Goal: Information Seeking & Learning: Find specific page/section

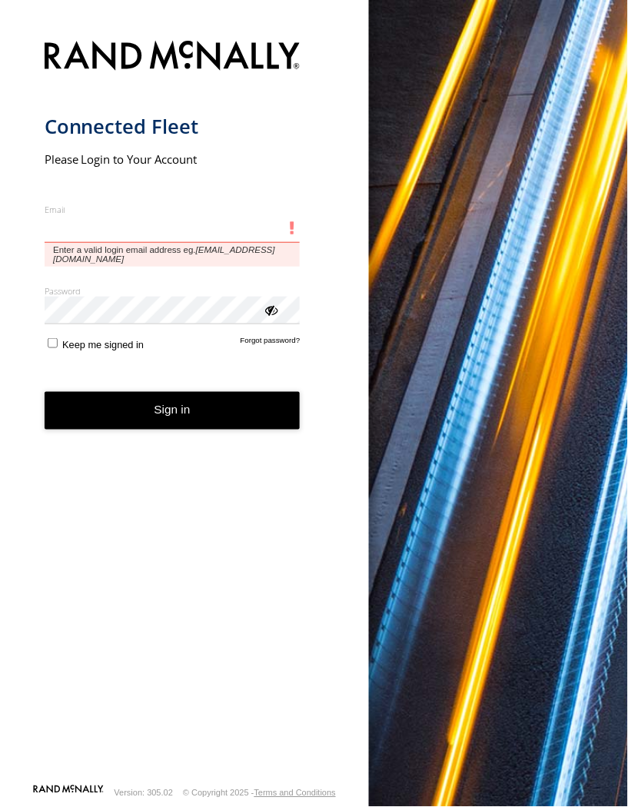
type input "**********"
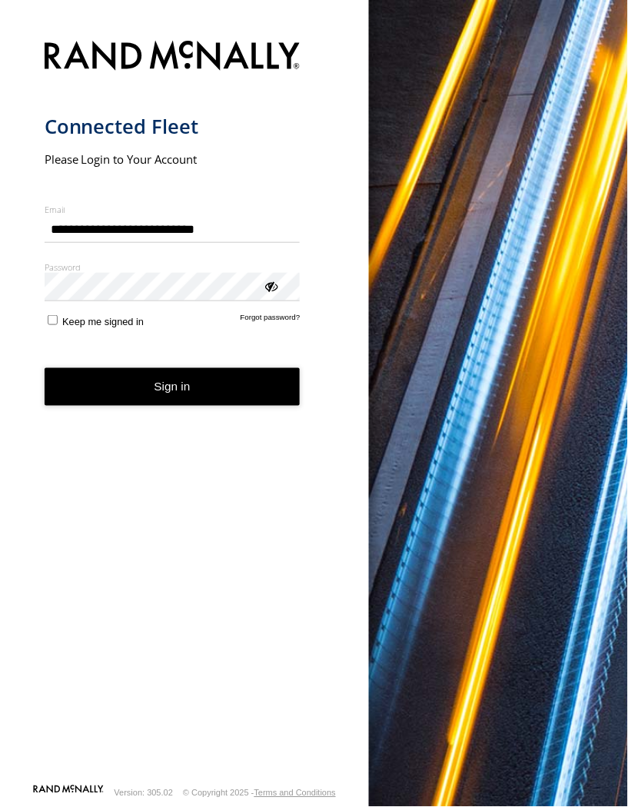
click at [215, 371] on form "**********" at bounding box center [185, 407] width 280 height 752
click at [252, 386] on button "Sign in" at bounding box center [173, 387] width 256 height 38
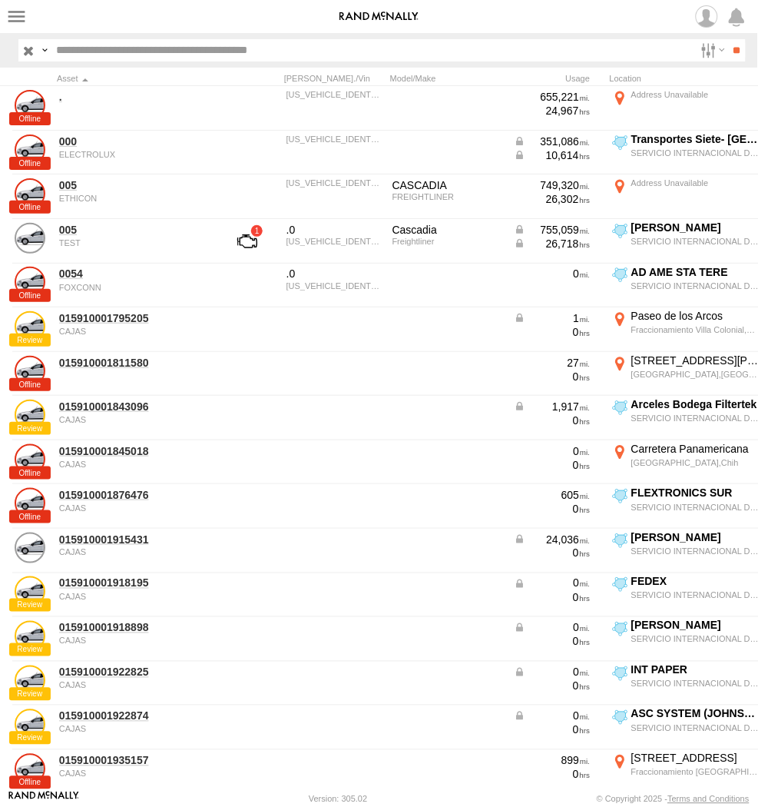
click at [0, 0] on span at bounding box center [0, 0] width 0 height 0
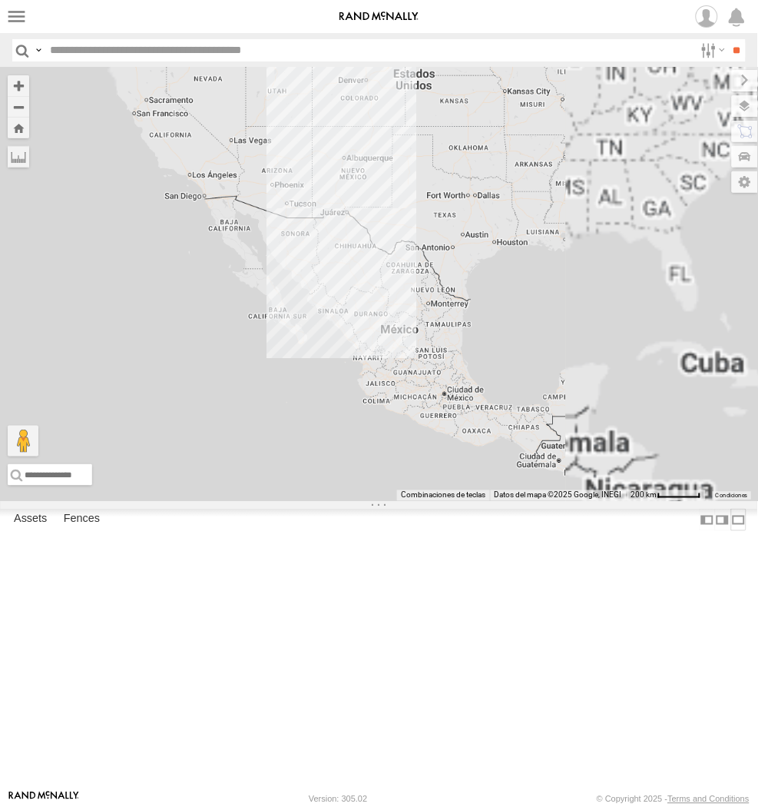
click at [731, 531] on label at bounding box center [738, 519] width 15 height 22
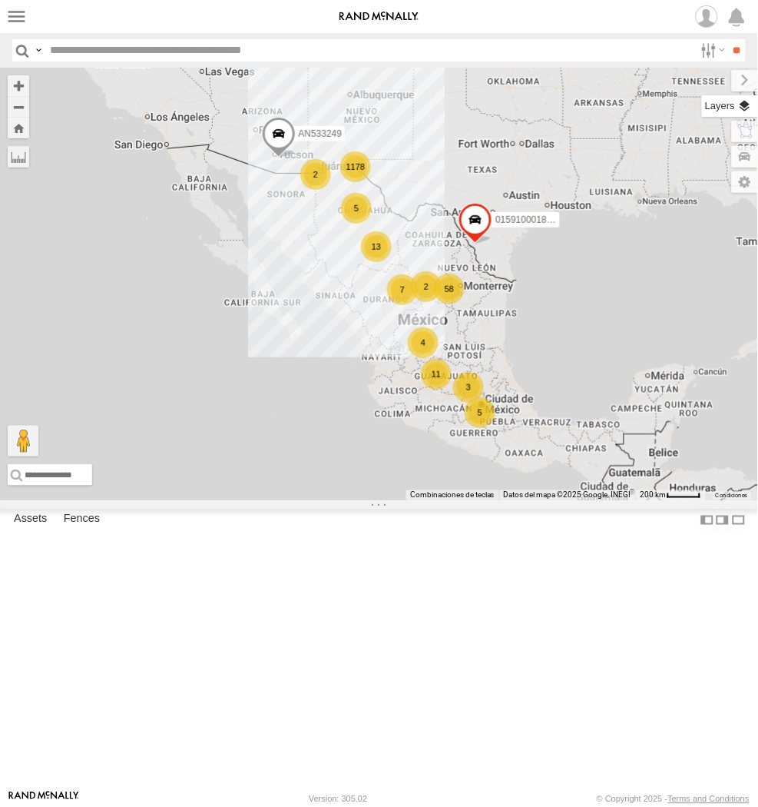
click at [741, 100] on label at bounding box center [730, 106] width 56 height 22
click at [0, 0] on label "Basemaps" at bounding box center [0, 0] width 0 height 0
click at [0, 0] on span "Satellite + Roadmap" at bounding box center [0, 0] width 0 height 0
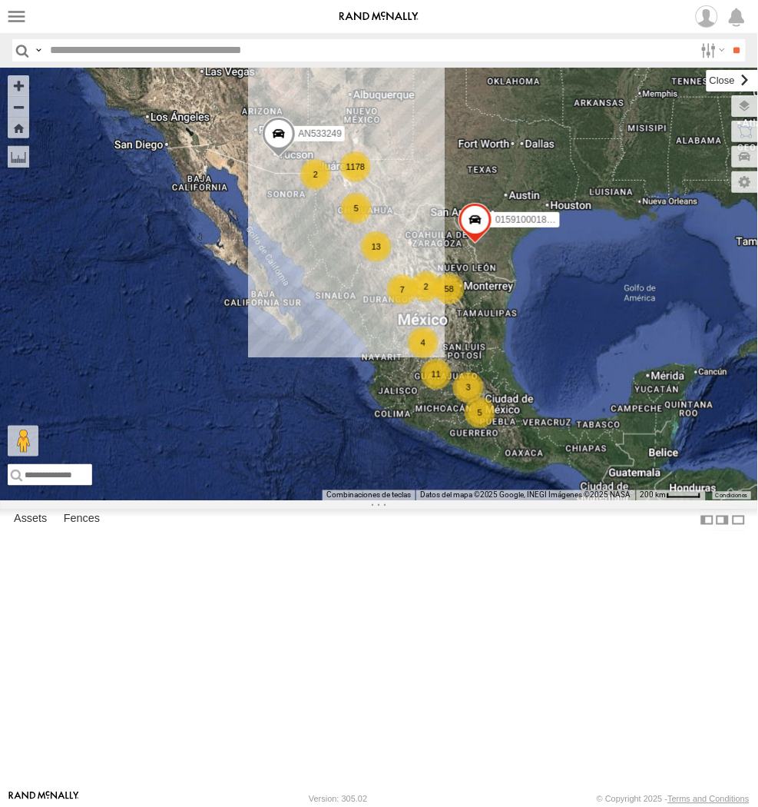
click at [707, 88] on label at bounding box center [732, 81] width 51 height 22
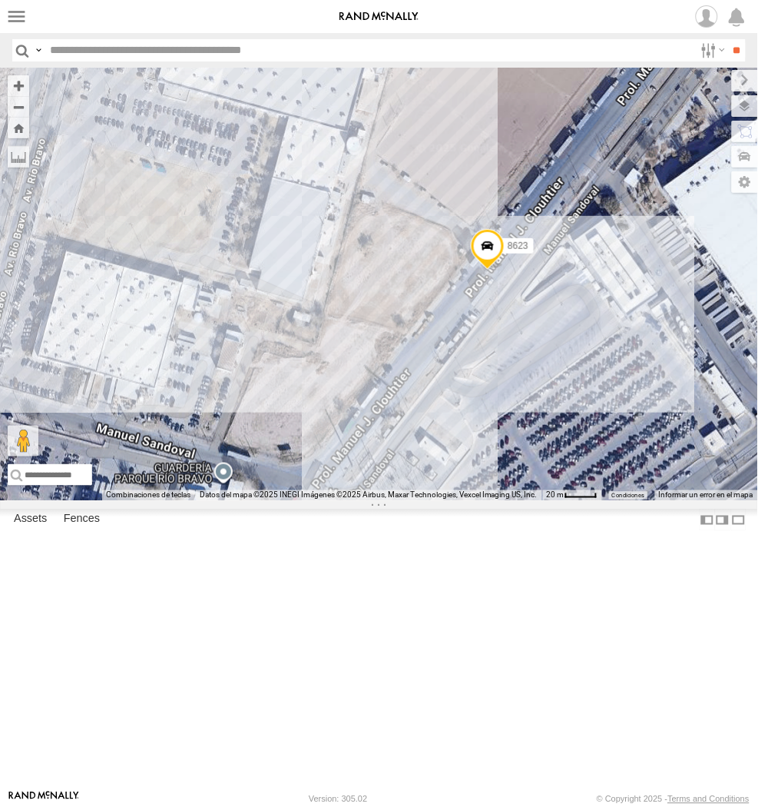
click at [492, 270] on span at bounding box center [488, 249] width 34 height 41
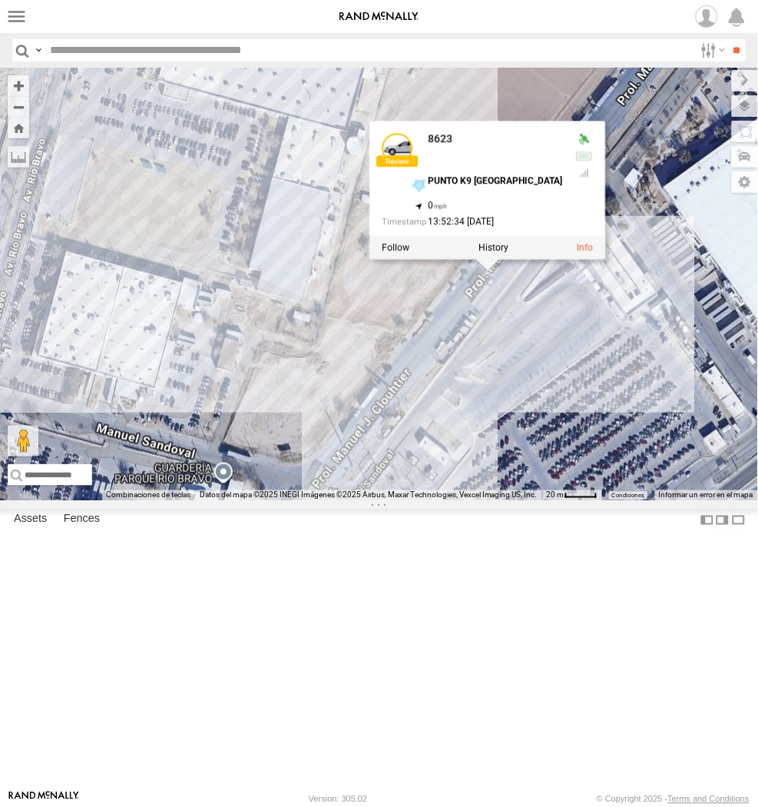
click at [526, 501] on div "AN533249 015910001811580 015910001987117 357660104096649 845 015910001935157 65…" at bounding box center [379, 284] width 758 height 433
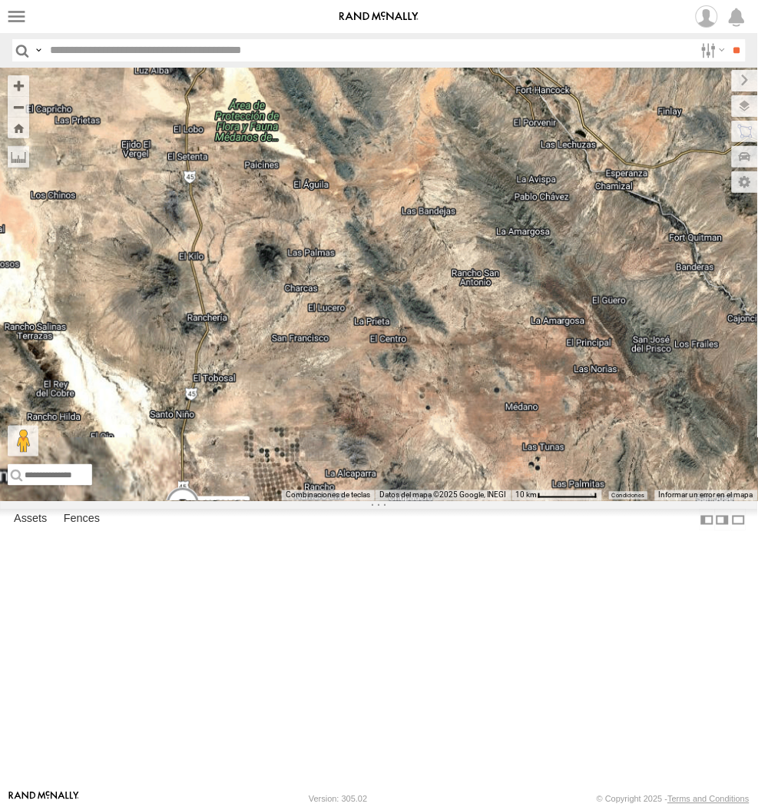
drag, startPoint x: 272, startPoint y: 169, endPoint x: 306, endPoint y: 313, distance: 147.6
click at [301, 363] on div "AN531278 015910001938748 015910001845018 AN533249 015910001811580 F2771 AN53909…" at bounding box center [379, 284] width 758 height 433
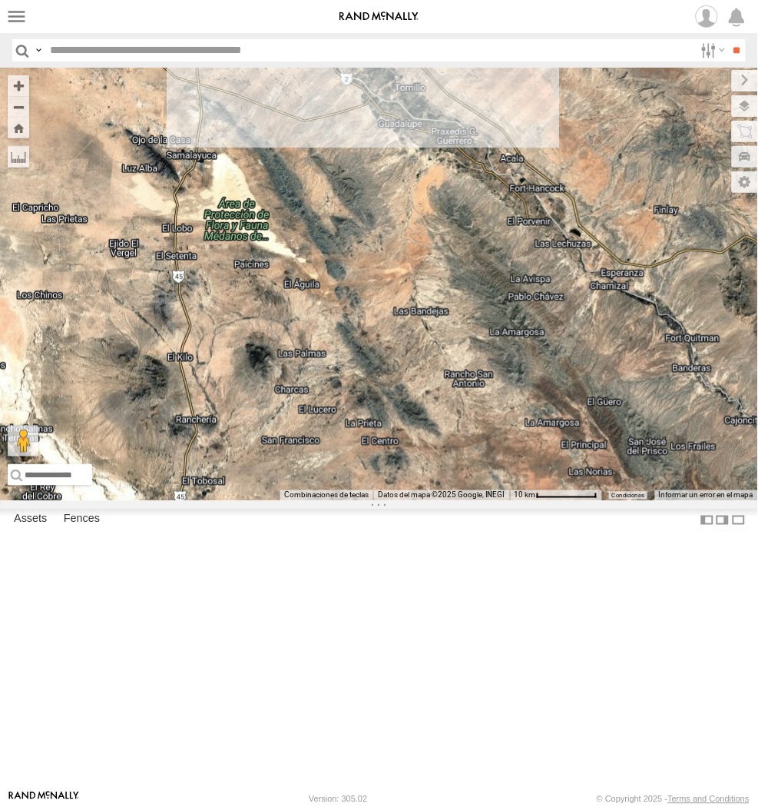
drag, startPoint x: 280, startPoint y: 260, endPoint x: 280, endPoint y: 422, distance: 162.8
click at [280, 429] on div "AN531278 015910001938748 015910001845018 AN533249 015910001811580 F2771 AN53909…" at bounding box center [379, 284] width 758 height 433
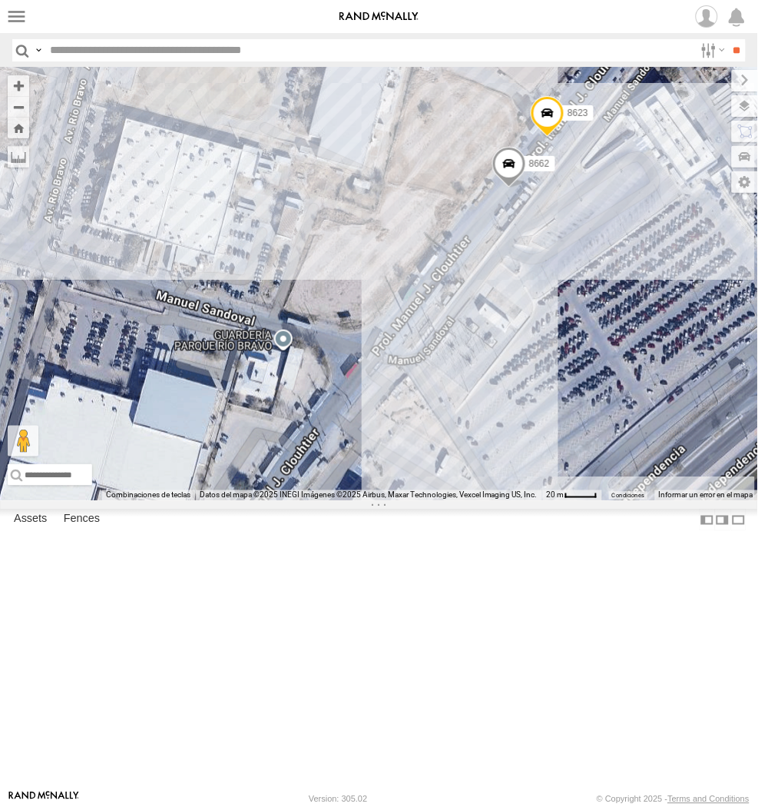
drag, startPoint x: 313, startPoint y: 394, endPoint x: 481, endPoint y: 348, distance: 173.7
click at [481, 348] on div "AN531278 015910001938748 015910001845018 AN533249 015910001811580 F2771 AN53909…" at bounding box center [379, 284] width 758 height 433
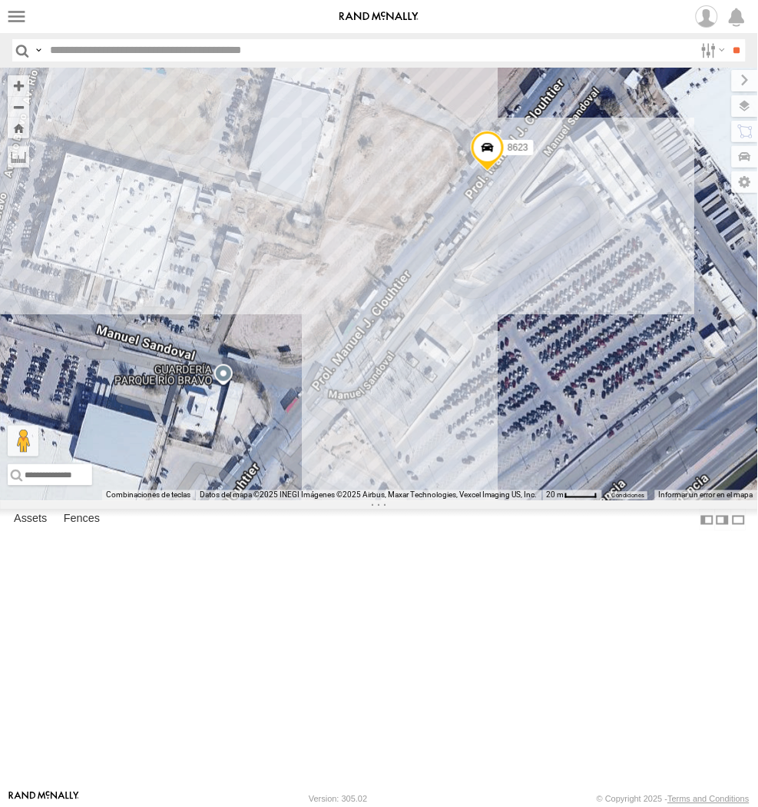
drag, startPoint x: 201, startPoint y: 341, endPoint x: 542, endPoint y: 307, distance: 342.0
click at [542, 307] on div "AN531278 015910001845018 AN533249 015910001811580 ZJ535914 F2771 AN539091 AN535…" at bounding box center [379, 284] width 758 height 433
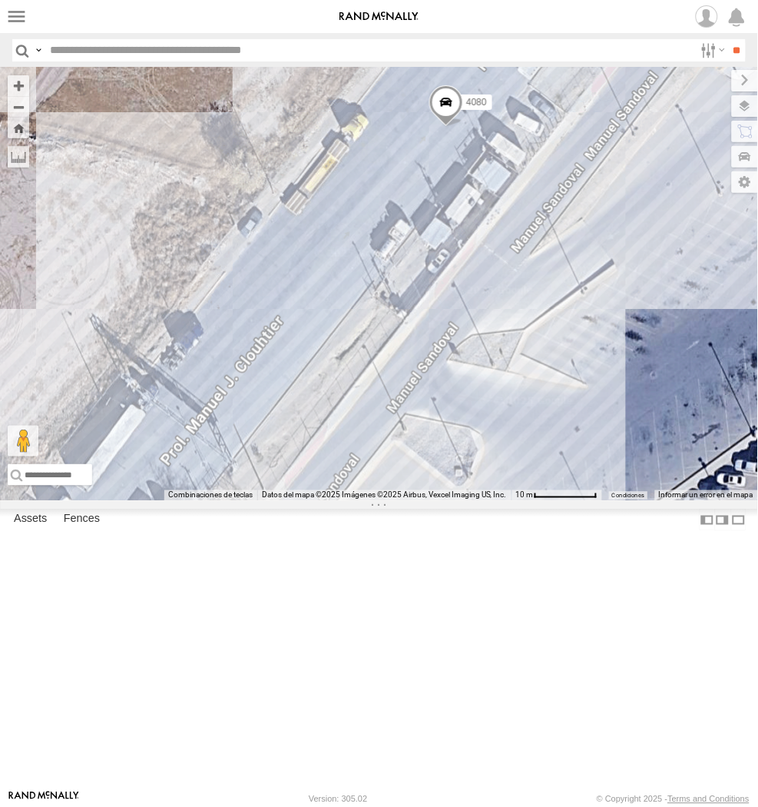
drag, startPoint x: 420, startPoint y: 259, endPoint x: 461, endPoint y: 396, distance: 143.4
click at [461, 396] on div "8623 F2775 560 AN532390 AN531651 AN535409 4080 3485185f54f8" at bounding box center [379, 284] width 758 height 433
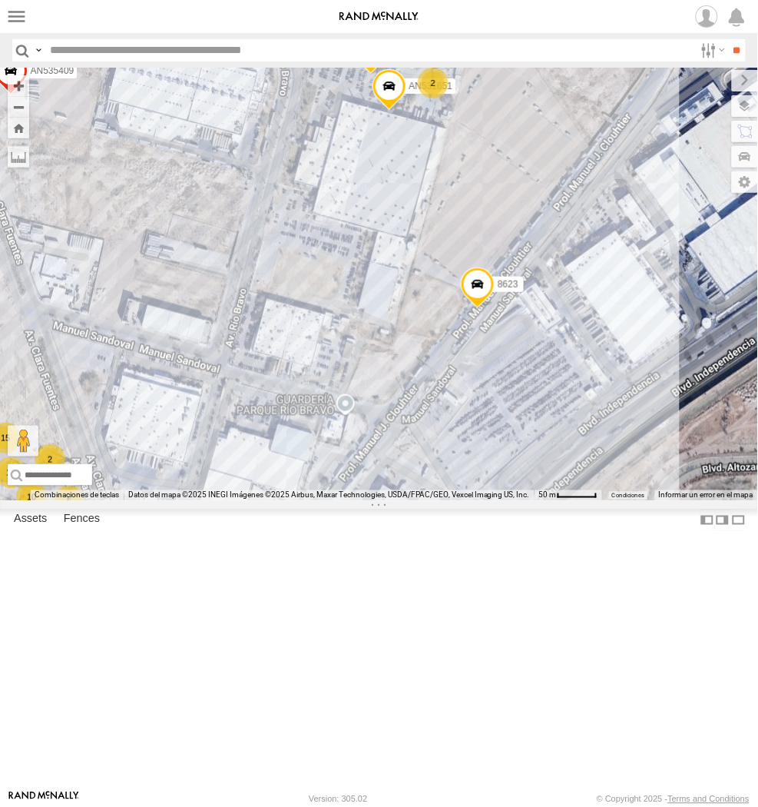
drag, startPoint x: 479, startPoint y: 588, endPoint x: 453, endPoint y: 512, distance: 80.4
click at [453, 501] on div "8623 12 12 9 7 14 19 12 14 15 AN532390 10 5 11 AN531651 AN535409 12 4080 2 2 62…" at bounding box center [379, 284] width 758 height 433
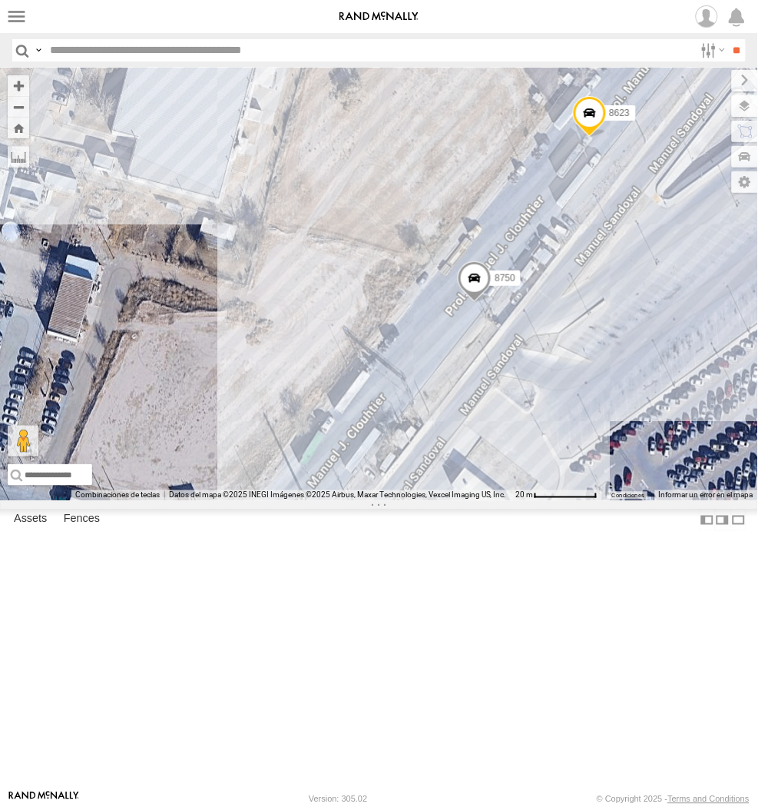
drag, startPoint x: 215, startPoint y: 458, endPoint x: 333, endPoint y: 494, distance: 123.7
click at [333, 494] on div "015910001845018 AN533249 015910001811580 ZJ535914 F2771 845 560 8427 GPS NISSAN…" at bounding box center [379, 284] width 758 height 433
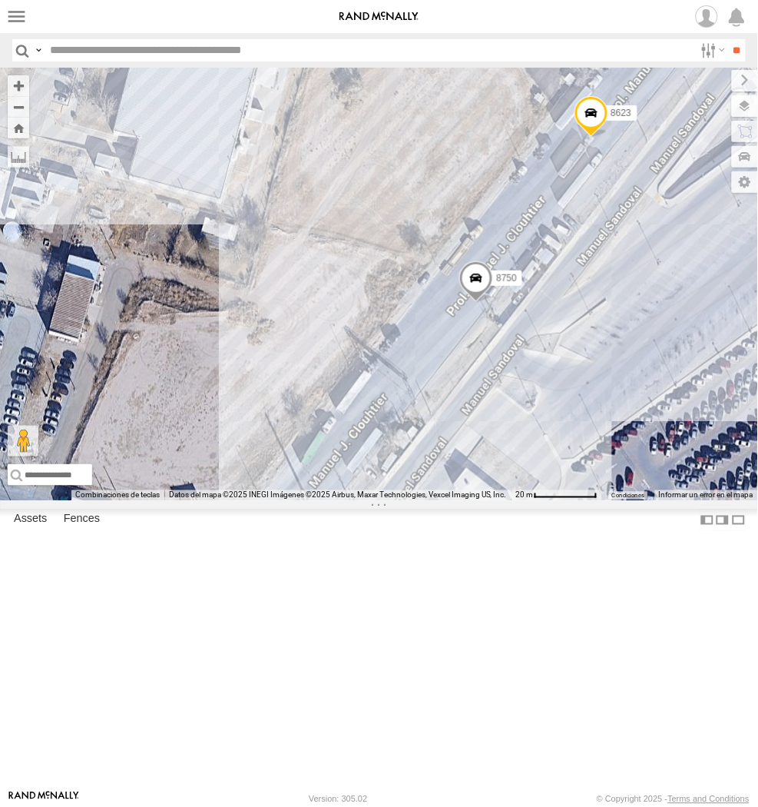
click at [364, 396] on div "015910001845018 AN533249 015910001811580 ZJ535914 F2771 845 560 8427 GPS NISSAN…" at bounding box center [379, 284] width 758 height 433
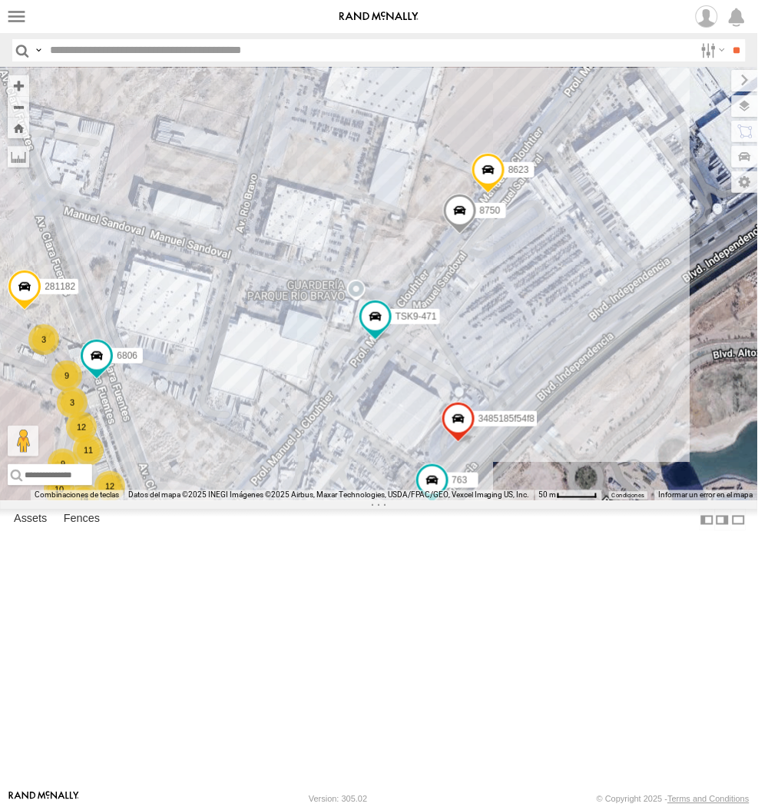
drag, startPoint x: 579, startPoint y: 355, endPoint x: 646, endPoint y: 329, distance: 71.7
click at [646, 329] on div "015910001845018 AN533249 015910001811580 ZJ535914 F2771 845 560 8427 GPS NISSAN…" at bounding box center [379, 284] width 758 height 433
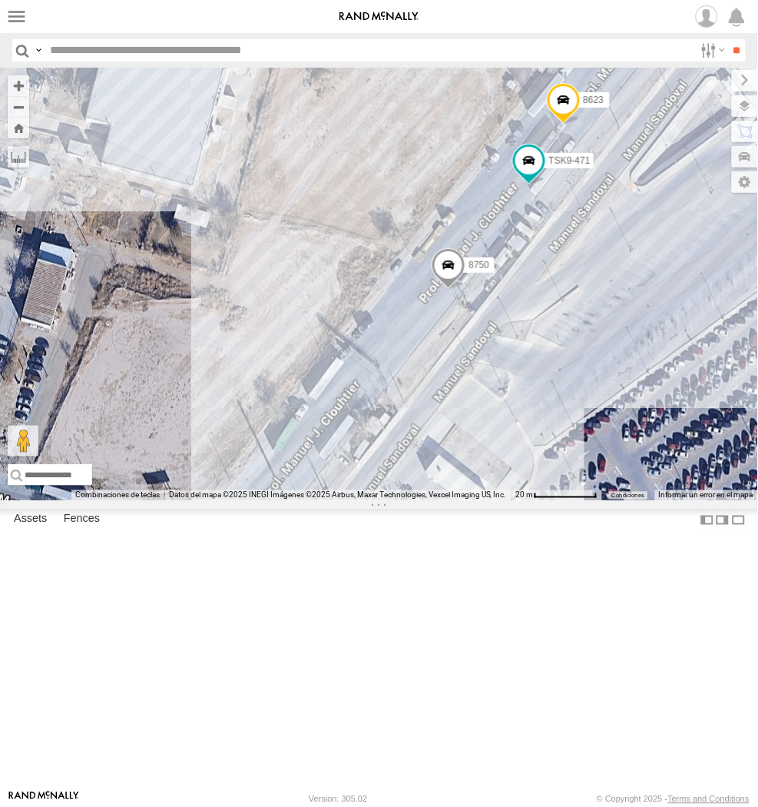
click at [356, 311] on div "015910001845018 AN533249 015910001811580 ZJ535914 F2771 845 560 8427 GPS NISSAN…" at bounding box center [379, 284] width 758 height 433
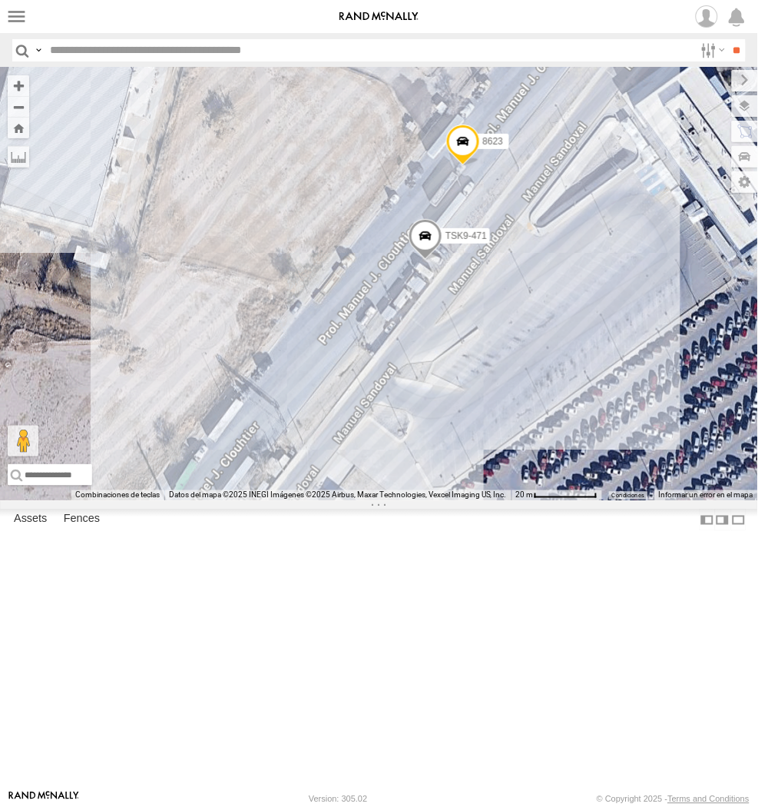
drag, startPoint x: 344, startPoint y: 457, endPoint x: 269, endPoint y: 409, distance: 89.1
click at [269, 409] on div "015910001845018 AN533249 015910001811580 ZJ535914 F2771 AN539091 AN5310637 845 …" at bounding box center [379, 284] width 758 height 433
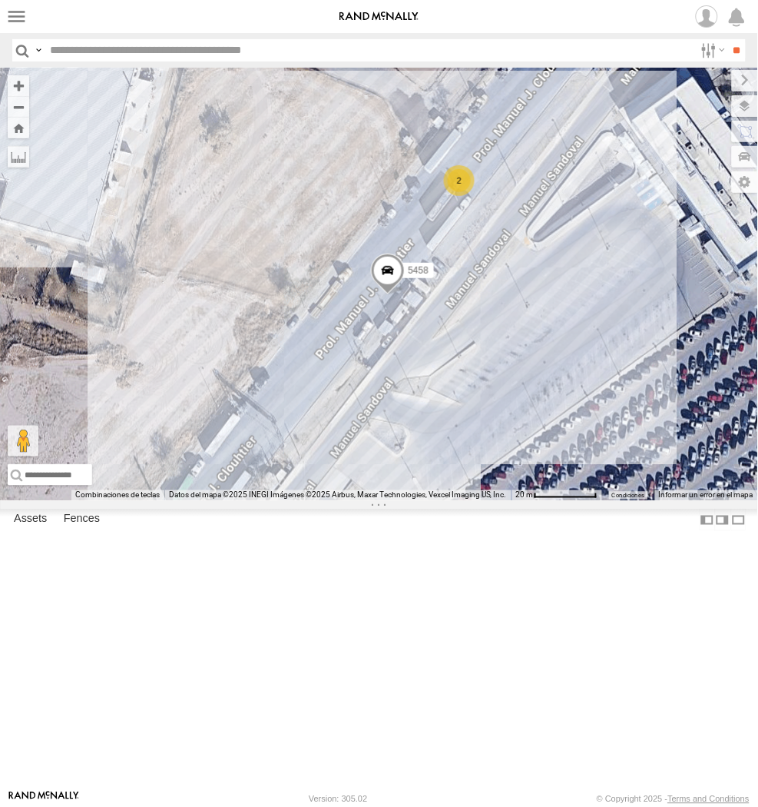
drag, startPoint x: 662, startPoint y: 509, endPoint x: 442, endPoint y: 520, distance: 219.9
click at [442, 501] on div "5458 2" at bounding box center [379, 284] width 758 height 433
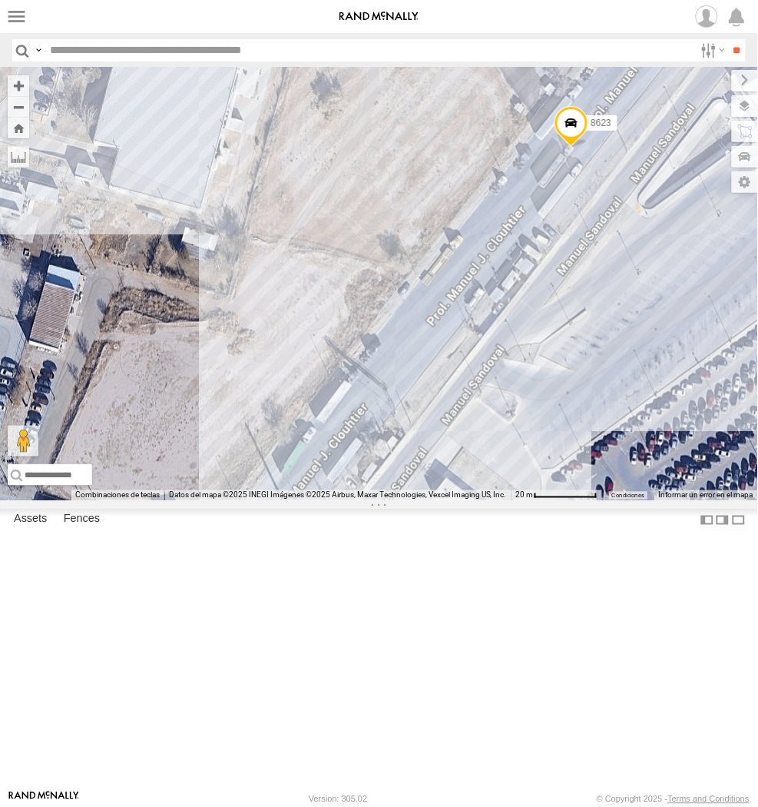
drag, startPoint x: 418, startPoint y: 541, endPoint x: 645, endPoint y: 493, distance: 232.3
click at [645, 493] on div "8623" at bounding box center [379, 284] width 758 height 433
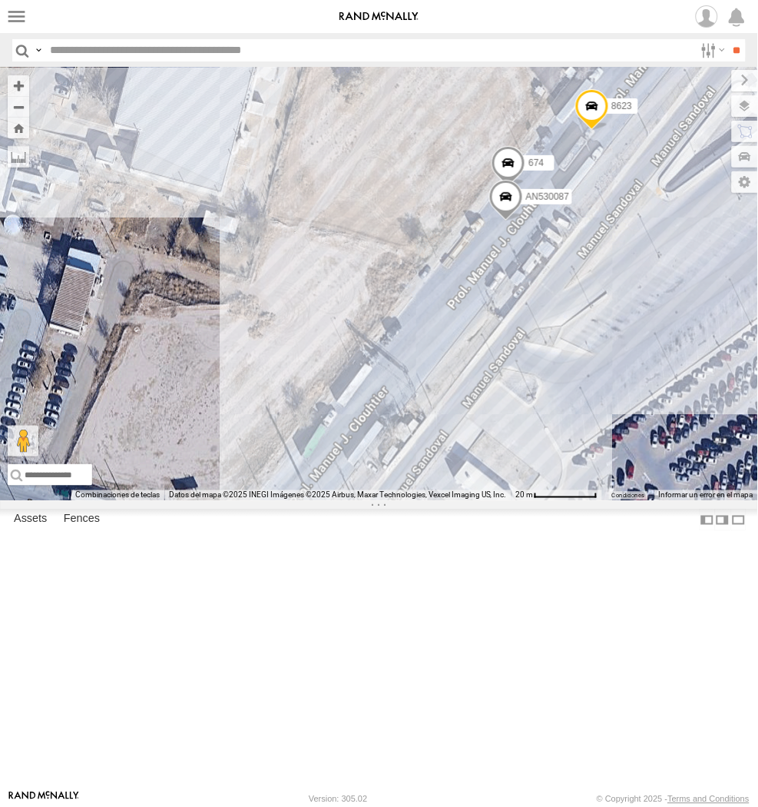
drag, startPoint x: 517, startPoint y: 544, endPoint x: 389, endPoint y: 590, distance: 136.3
click at [566, 467] on div "8623 2577 AN530087 674" at bounding box center [379, 284] width 758 height 433
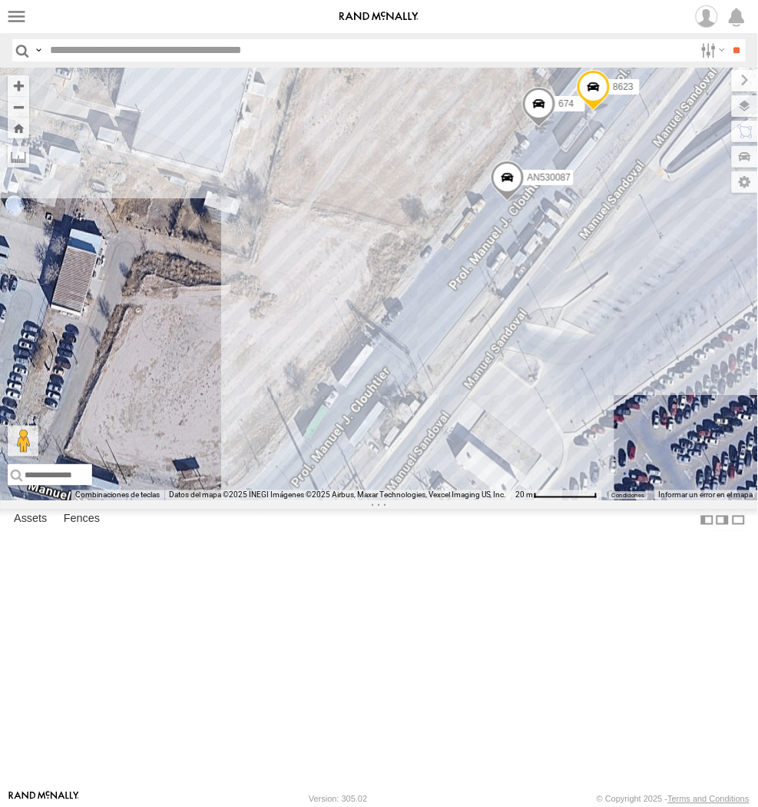
drag, startPoint x: 628, startPoint y: 492, endPoint x: 624, endPoint y: 552, distance: 59.3
click at [624, 501] on div "AN530087 674 8623" at bounding box center [379, 284] width 758 height 433
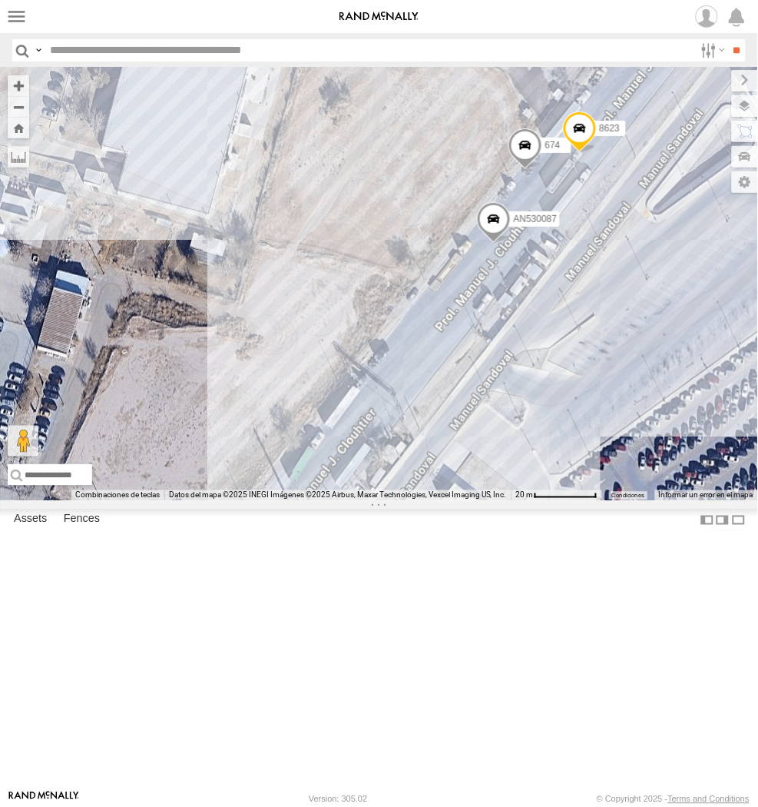
drag, startPoint x: 595, startPoint y: 462, endPoint x: 578, endPoint y: 528, distance: 68.2
click at [578, 501] on div "AN530087 674 8623" at bounding box center [379, 284] width 758 height 433
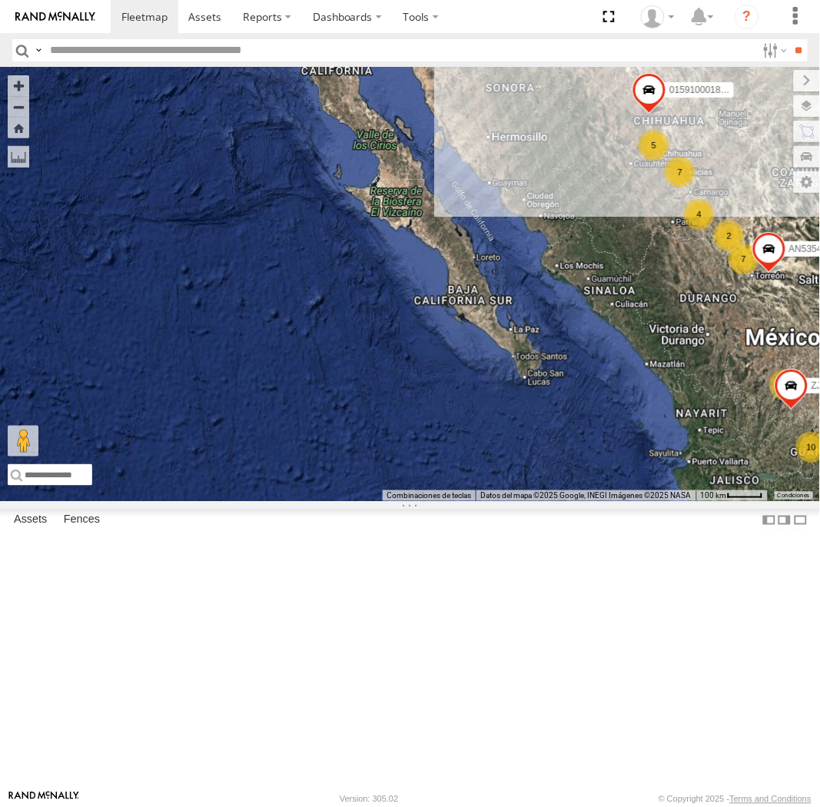
drag, startPoint x: 819, startPoint y: 319, endPoint x: 1202, endPoint y: 294, distance: 384.1
click at [819, 294] on html at bounding box center [410, 403] width 820 height 807
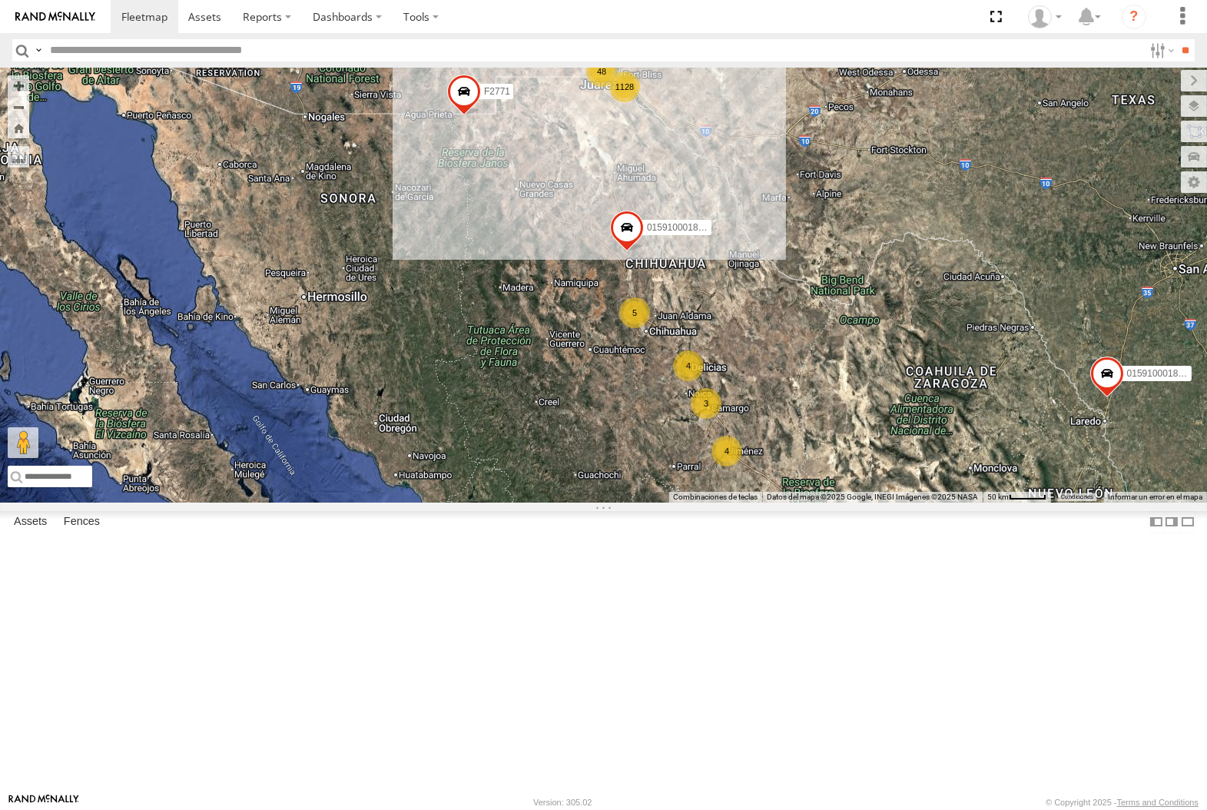
drag, startPoint x: 41, startPoint y: 48, endPoint x: 71, endPoint y: 70, distance: 36.3
click at [41, 48] on label at bounding box center [38, 50] width 12 height 22
click at [0, 0] on span "Asset Label" at bounding box center [0, 0] width 0 height 0
click at [129, 52] on input "text" at bounding box center [593, 50] width 1099 height 22
click at [819, 39] on input "**" at bounding box center [1186, 50] width 18 height 22
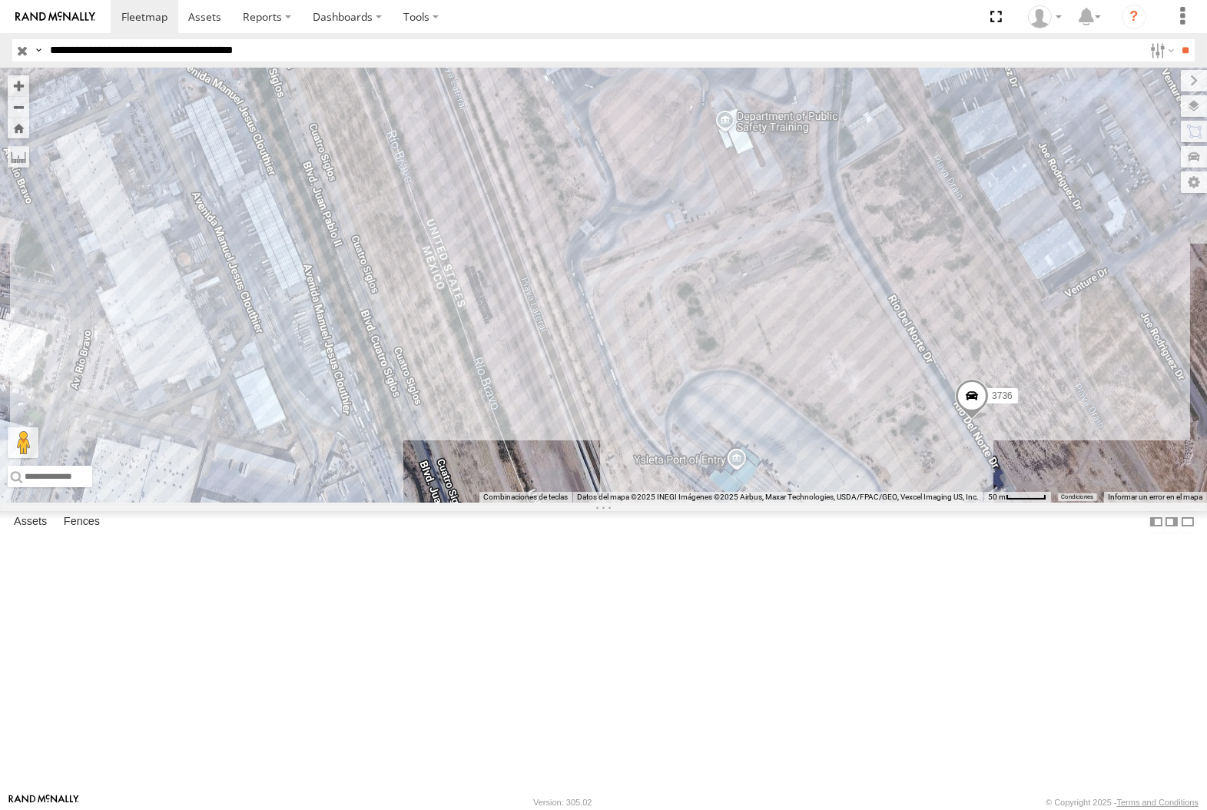
drag, startPoint x: 251, startPoint y: 51, endPoint x: 252, endPoint y: 43, distance: 8.5
click at [251, 51] on input "**********" at bounding box center [593, 50] width 1099 height 22
click at [250, 51] on input "**********" at bounding box center [593, 50] width 1099 height 22
type input "**********"
click at [819, 39] on input "**" at bounding box center [1186, 50] width 18 height 22
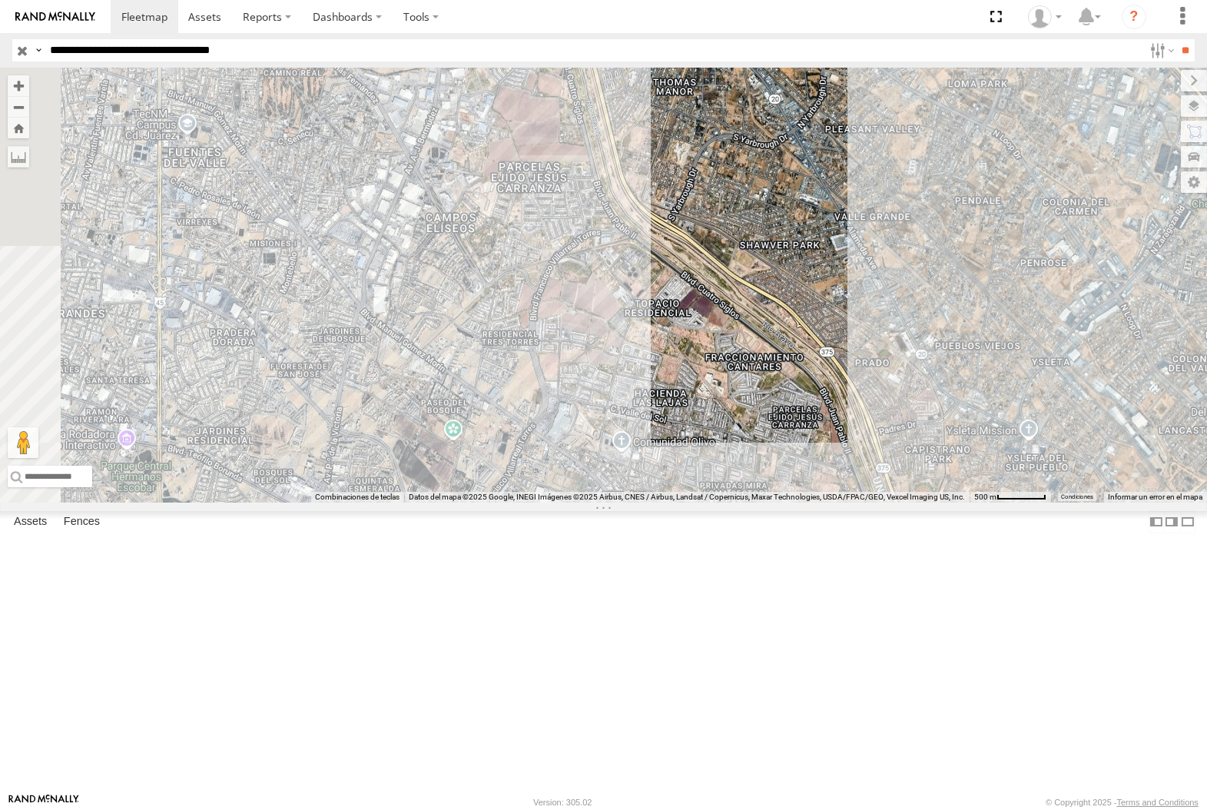
drag, startPoint x: 428, startPoint y: 565, endPoint x: 760, endPoint y: 765, distance: 388.0
click at [760, 502] on div "6892 8662 682 112 288 9737" at bounding box center [603, 285] width 1207 height 435
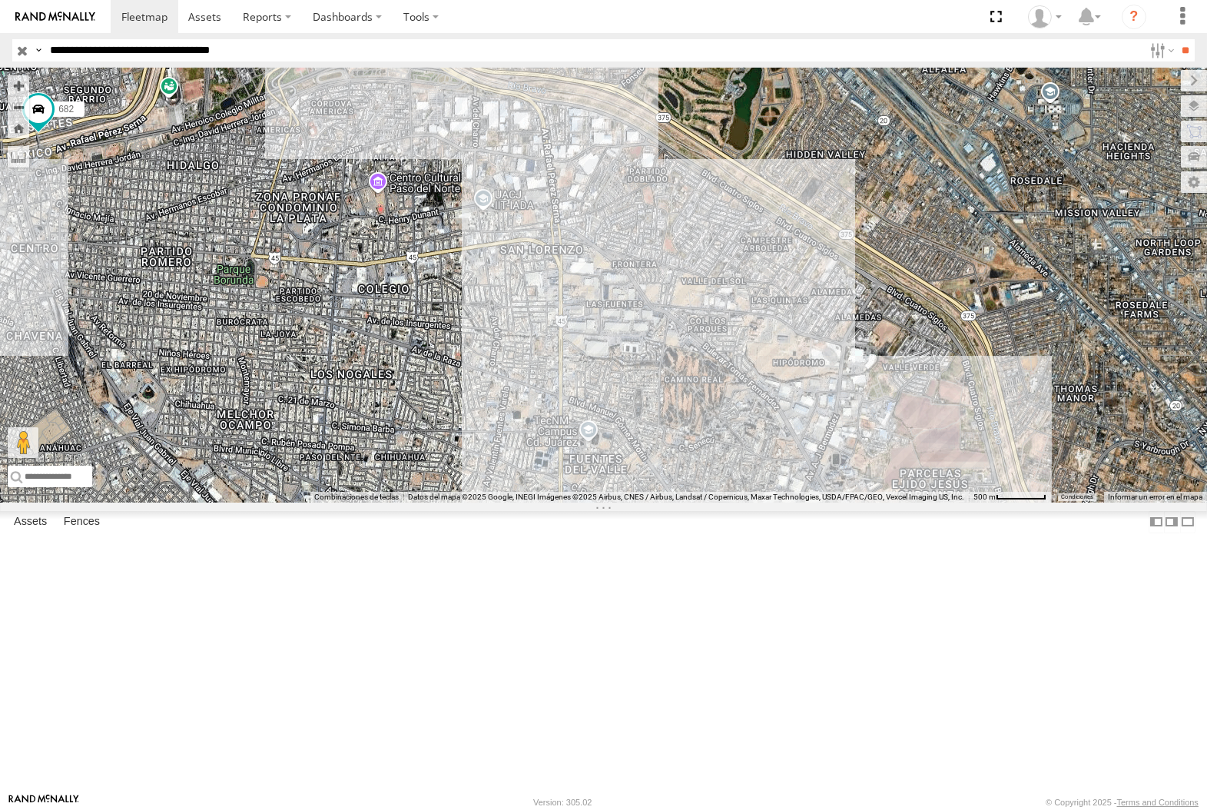
drag, startPoint x: 310, startPoint y: 186, endPoint x: 330, endPoint y: 230, distance: 49.1
click at [330, 229] on div "6892 8662 682 112 288 9737 141 3524" at bounding box center [603, 285] width 1207 height 435
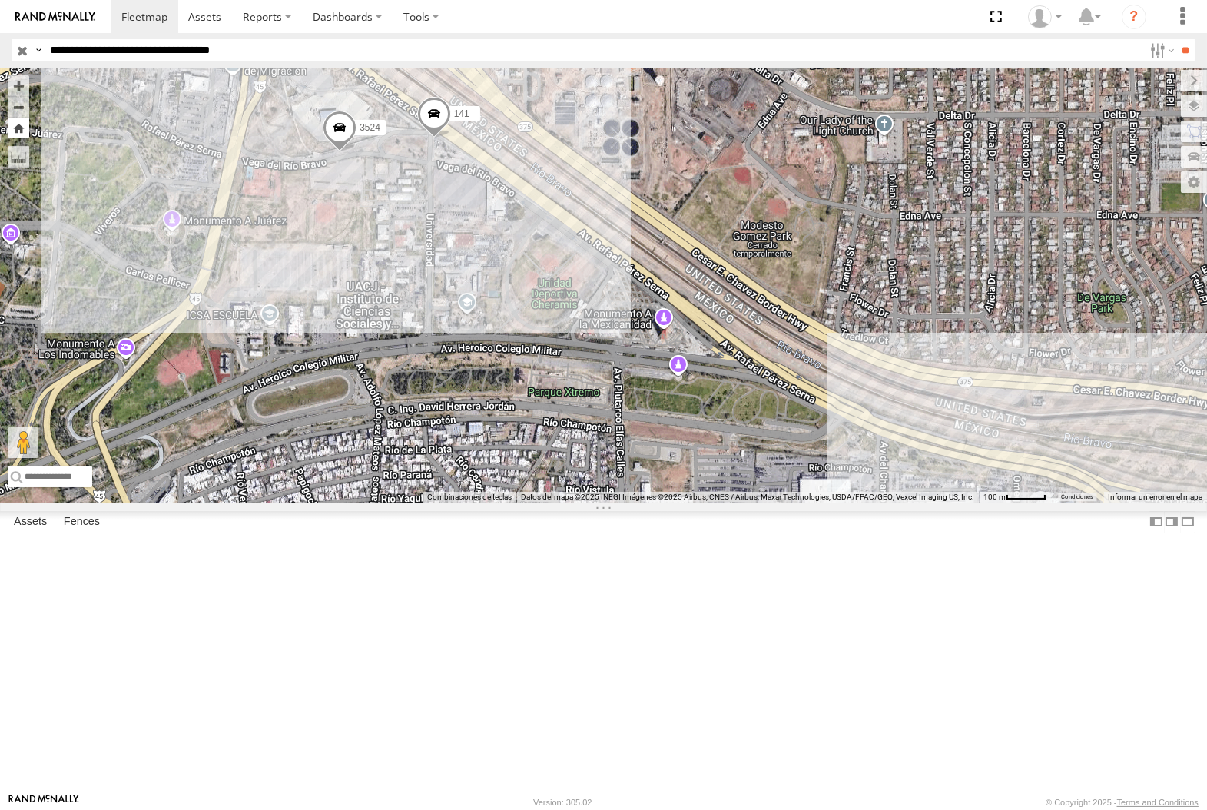
click at [14, 128] on button "Zoom Home" at bounding box center [19, 128] width 22 height 21
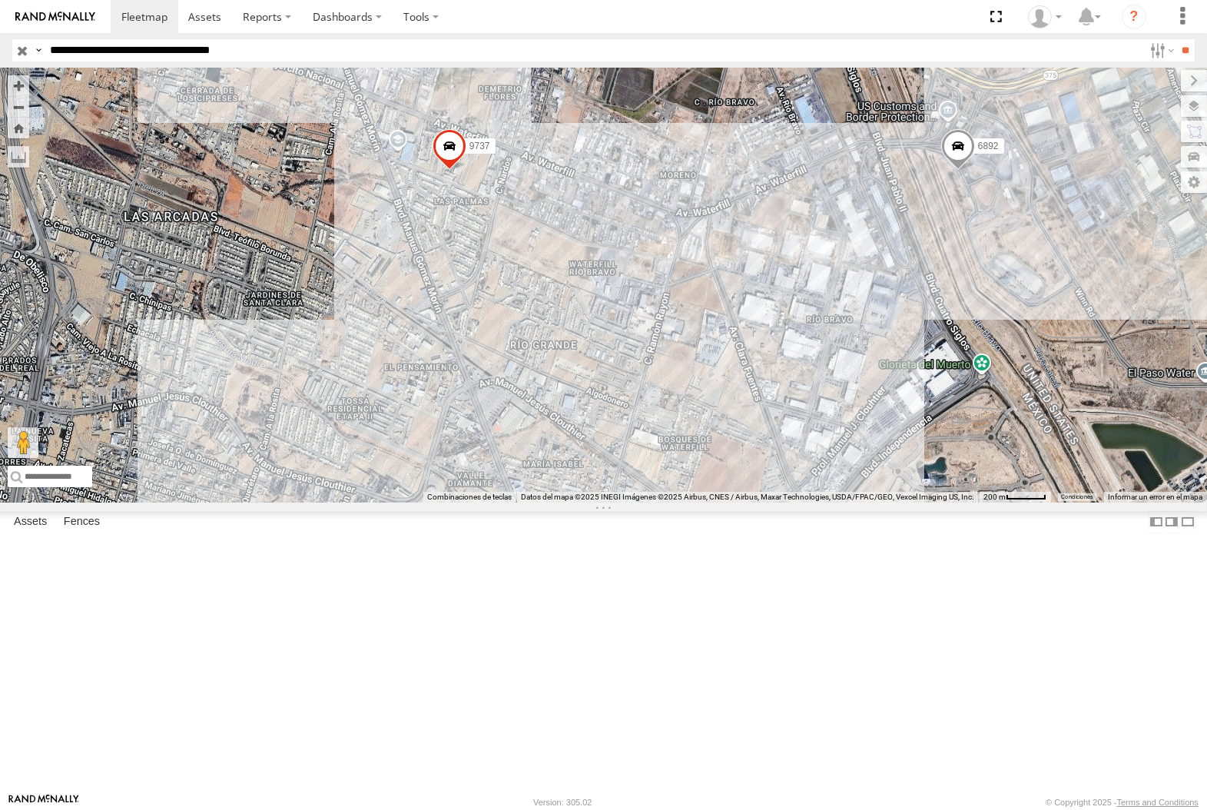
drag, startPoint x: 1031, startPoint y: 366, endPoint x: 764, endPoint y: 377, distance: 266.8
click at [766, 377] on div "8662 6892 682 112 288 9737" at bounding box center [603, 285] width 1207 height 435
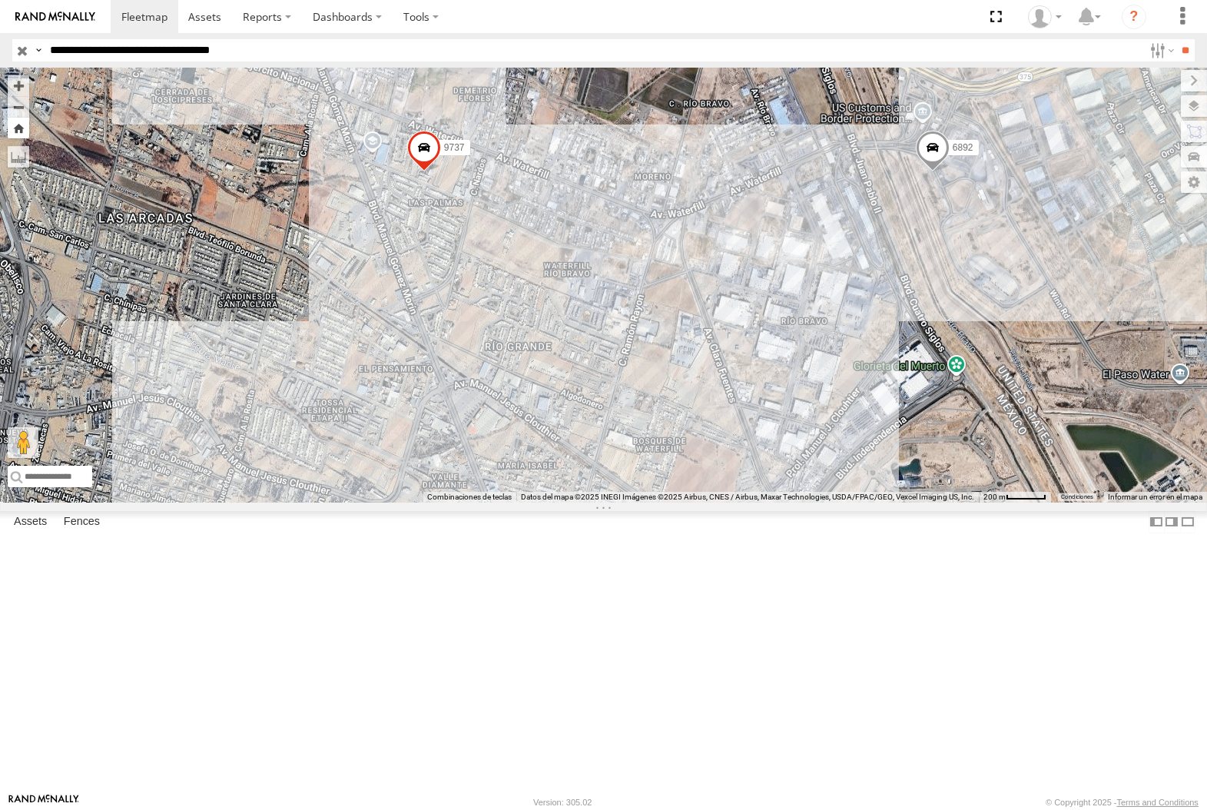
click at [28, 123] on button "Zoom Home" at bounding box center [19, 128] width 22 height 21
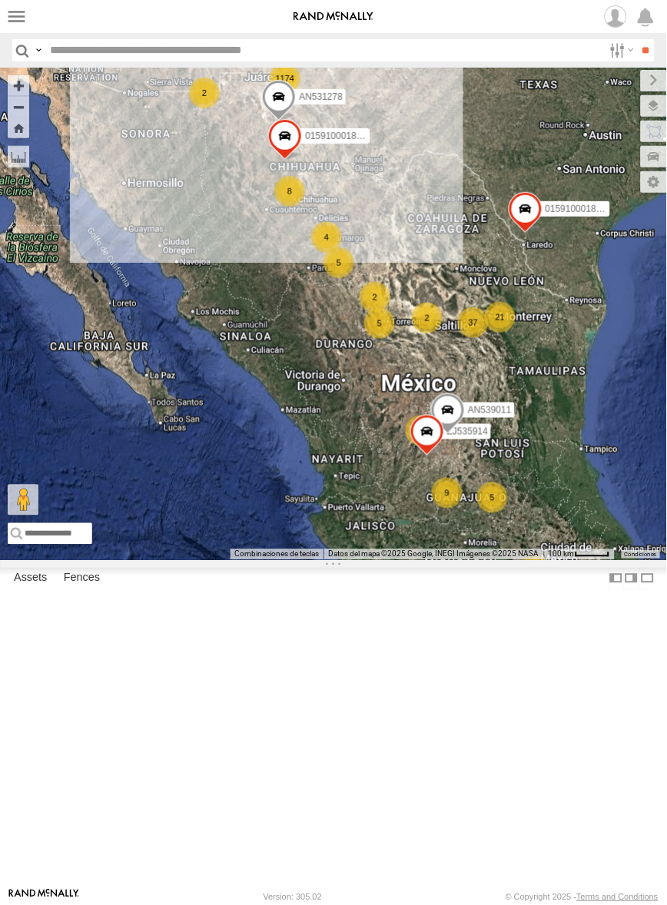
click at [0, 0] on link at bounding box center [0, 0] width 0 height 0
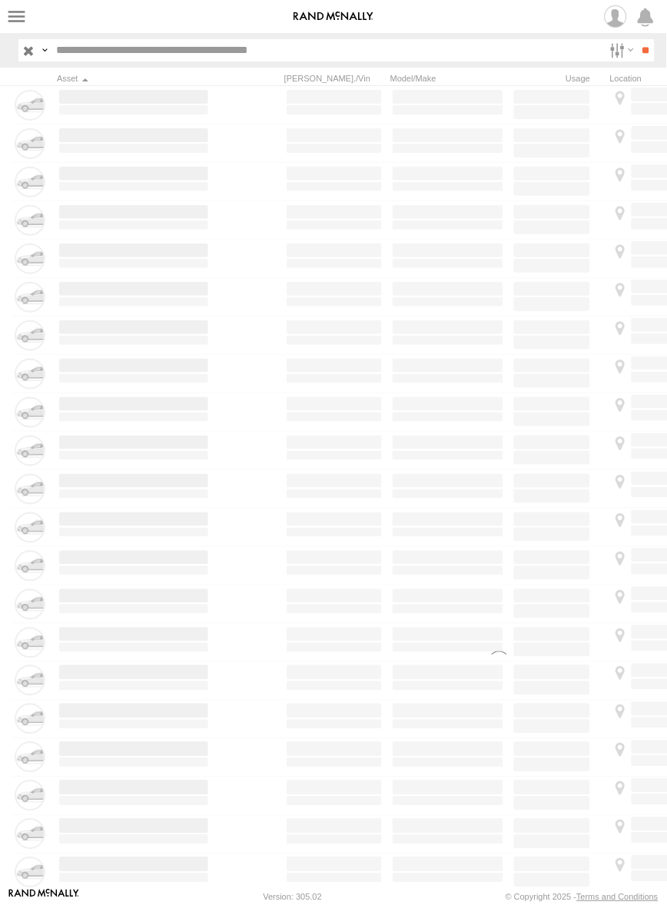
click at [142, 57] on input "text" at bounding box center [326, 50] width 553 height 22
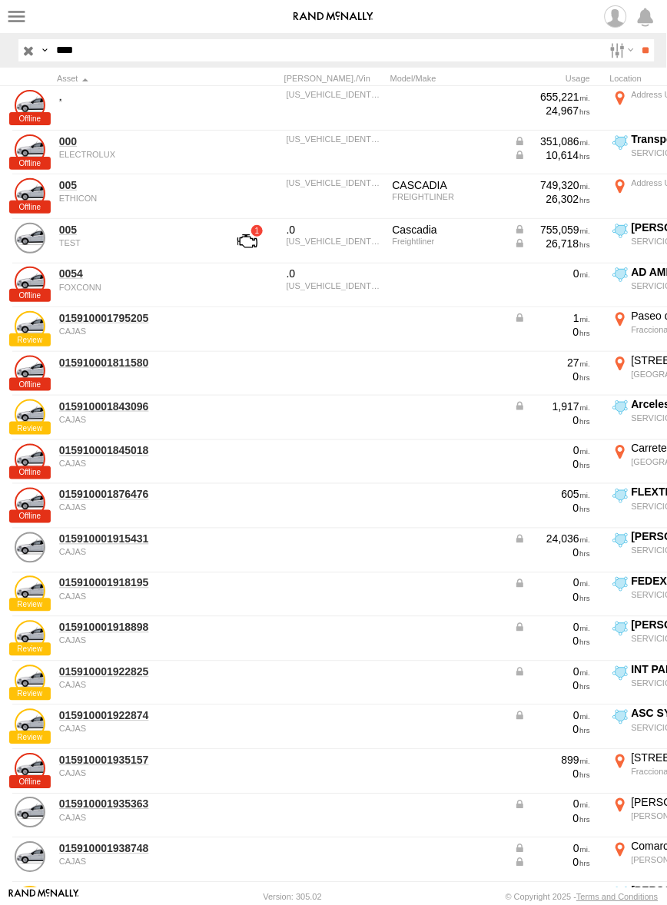
type input "****"
click at [637, 39] on input "**" at bounding box center [646, 50] width 18 height 22
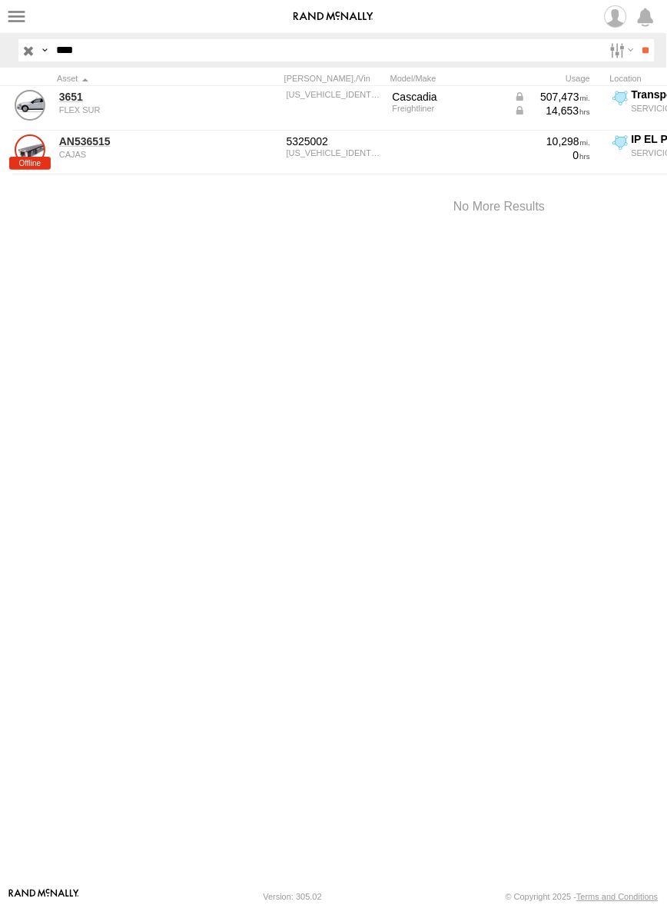
click at [0, 0] on link at bounding box center [0, 0] width 0 height 0
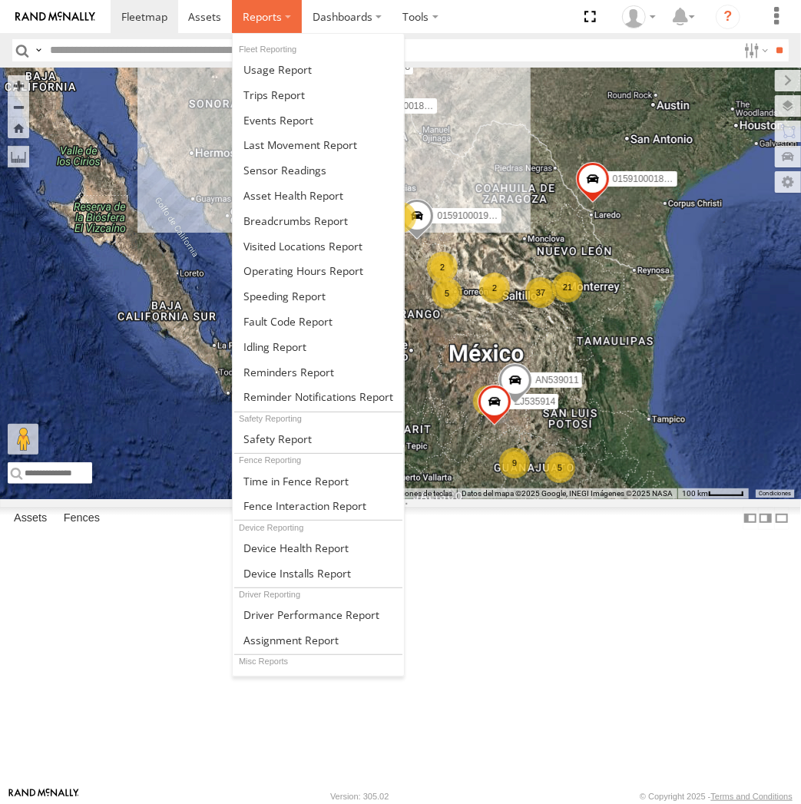
click at [232, 15] on label at bounding box center [267, 16] width 70 height 33
drag, startPoint x: 230, startPoint y: 15, endPoint x: 217, endPoint y: 13, distance: 13.3
click at [217, 13] on ul "Dashboards" at bounding box center [280, 16] width 339 height 33
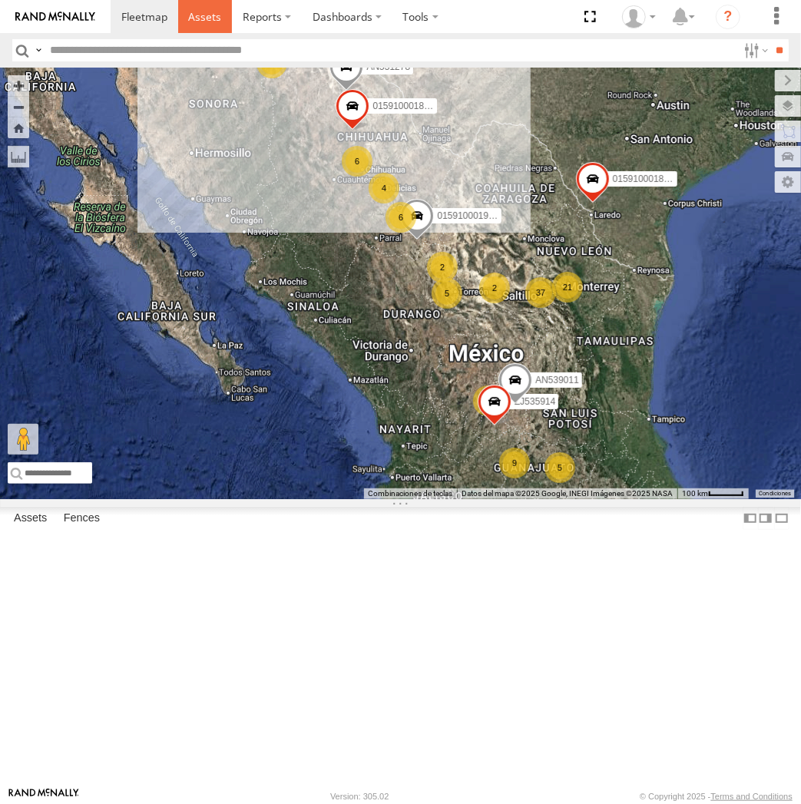
click at [217, 13] on span at bounding box center [204, 16] width 33 height 15
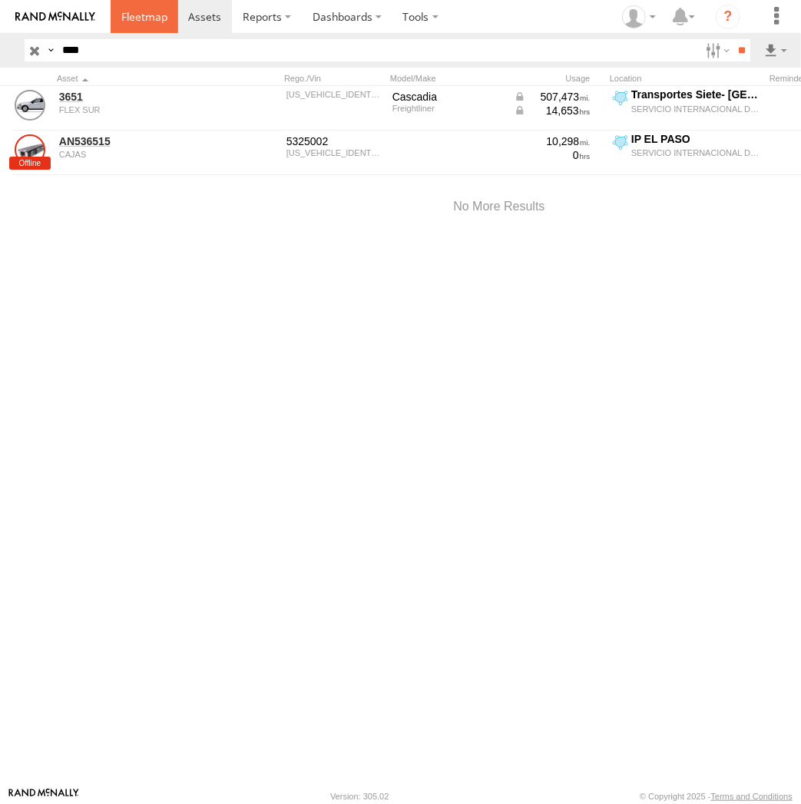
click at [134, 26] on link at bounding box center [145, 16] width 68 height 33
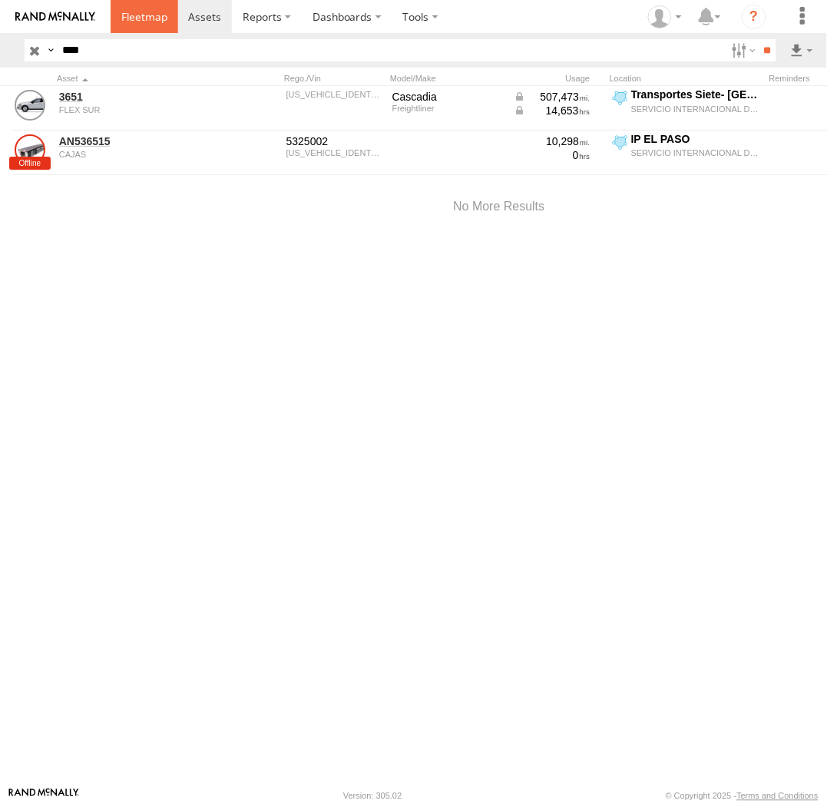
click at [148, 28] on link at bounding box center [145, 16] width 68 height 33
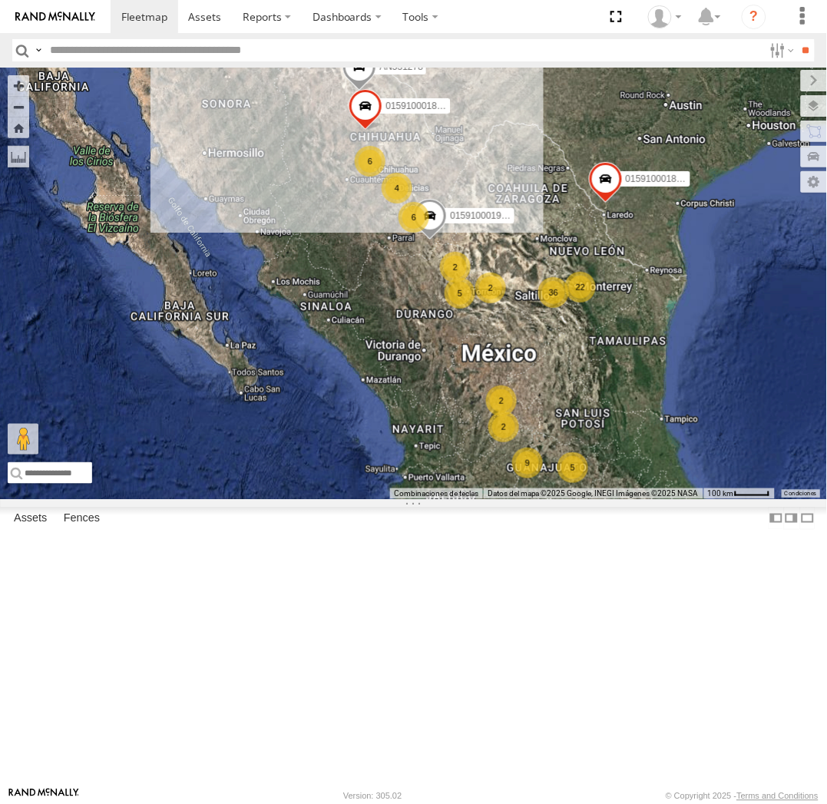
click at [84, 50] on input "text" at bounding box center [404, 50] width 720 height 22
type input "****"
click at [44, 64] on header "Search Query Asset ID Asset Label Registration Manufacturer Model VIN Job ID IP" at bounding box center [413, 50] width 827 height 35
click at [41, 56] on div "Search Query Asset ID Asset Label Registration Manufacturer Model VIN Job ID Dr…" at bounding box center [404, 50] width 785 height 22
click at [37, 51] on label at bounding box center [38, 50] width 12 height 22
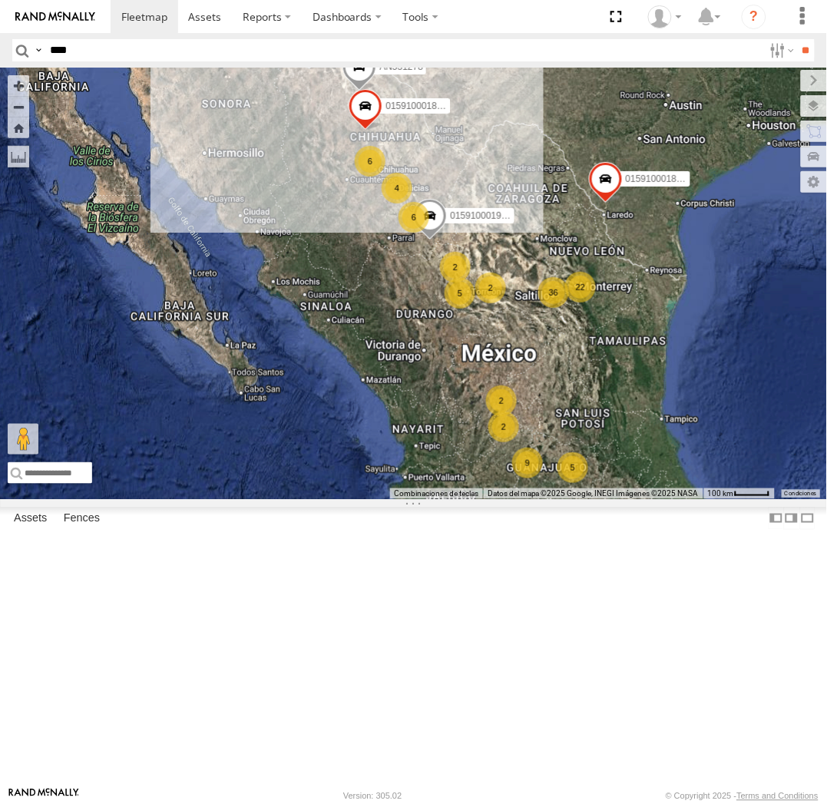
click at [0, 0] on span "Asset Label" at bounding box center [0, 0] width 0 height 0
click at [147, 55] on input "****" at bounding box center [404, 50] width 720 height 22
click at [797, 39] on input "**" at bounding box center [806, 50] width 18 height 22
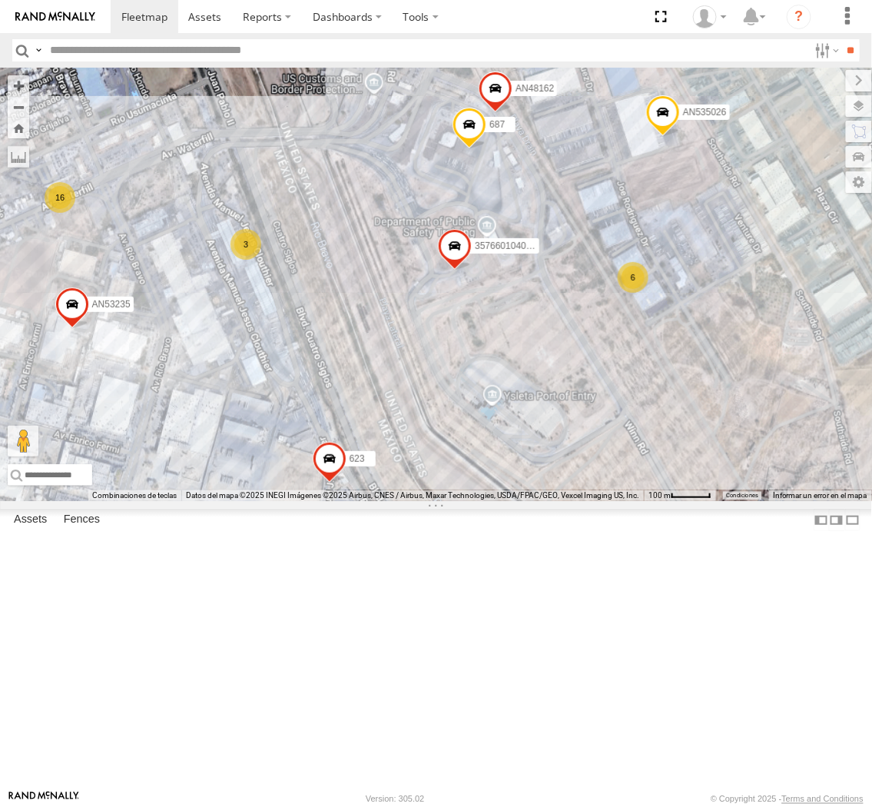
drag, startPoint x: 358, startPoint y: 363, endPoint x: 352, endPoint y: 394, distance: 32.1
click at [352, 394] on div "AN531278 015910001938748 015910001845018 AN533249 015910001811580 845 015910001…" at bounding box center [436, 284] width 872 height 433
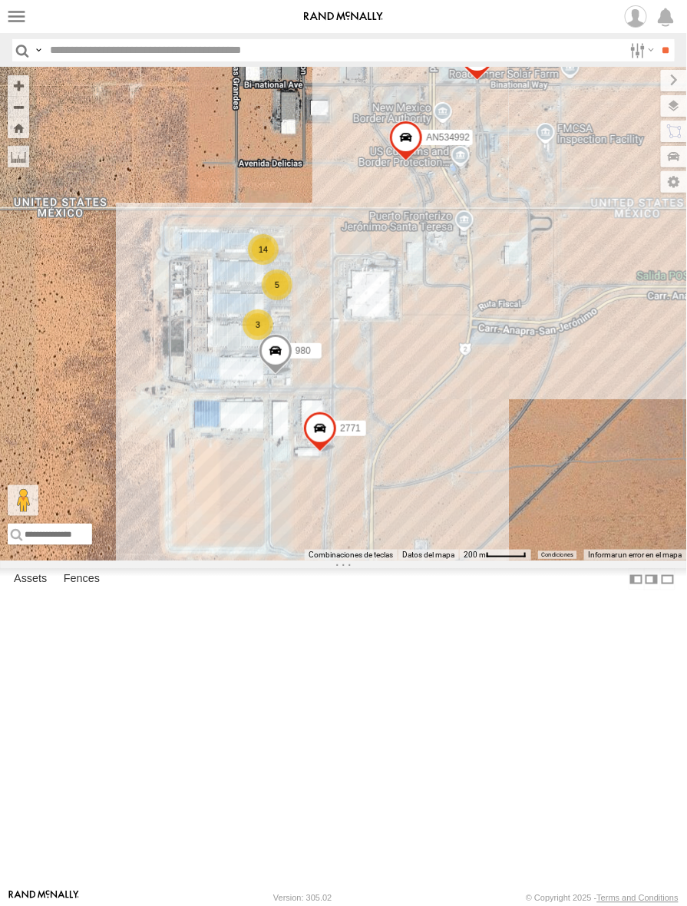
drag, startPoint x: 263, startPoint y: 310, endPoint x: 351, endPoint y: 346, distance: 95.4
click at [351, 346] on div "AN531278 015910001845018 AN533249 015910001811580 F2771 AN539091 AN535453 845 A…" at bounding box center [343, 314] width 687 height 493
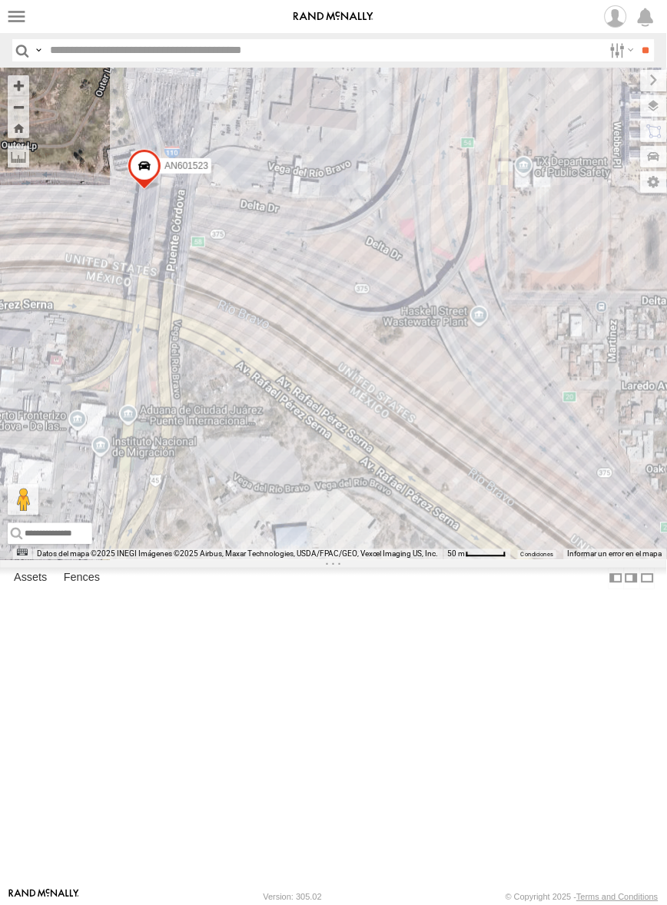
drag, startPoint x: 462, startPoint y: 427, endPoint x: 532, endPoint y: 446, distance: 72.5
click at [534, 446] on div "AN531278 015910001845018 AN533249 015910001811580 F2771 AN539091 AN535453 845 0…" at bounding box center [333, 314] width 667 height 492
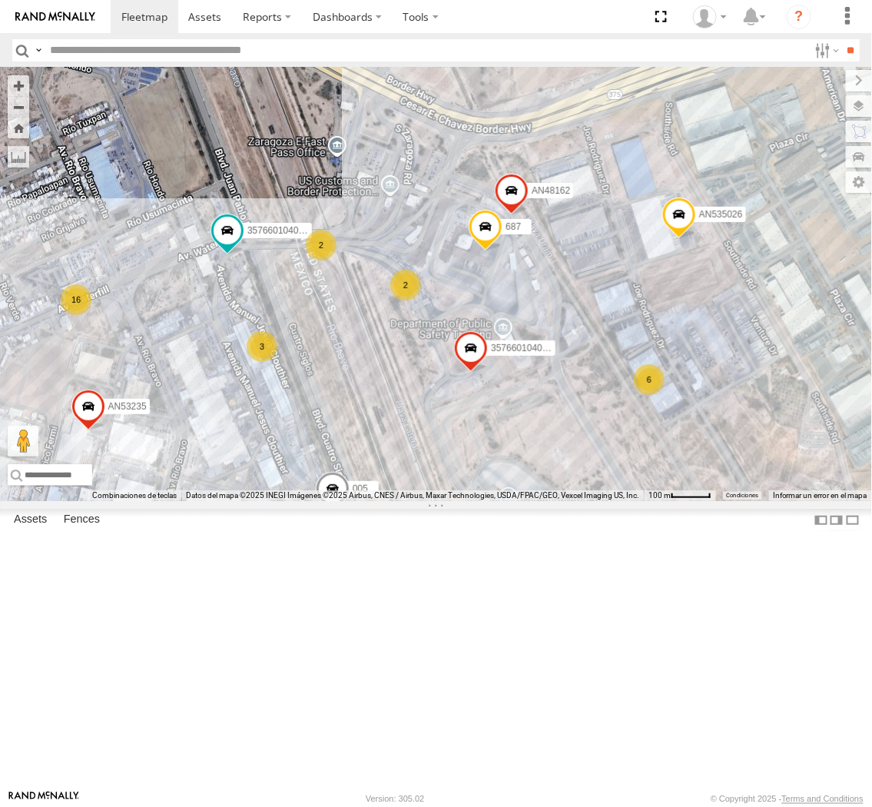
drag, startPoint x: 354, startPoint y: 380, endPoint x: 387, endPoint y: 497, distance: 121.3
click at [387, 497] on div "357660104096649 005 357660104095757 AN535409 623 687 AN535026 AN48162 AN53235 1…" at bounding box center [436, 284] width 872 height 433
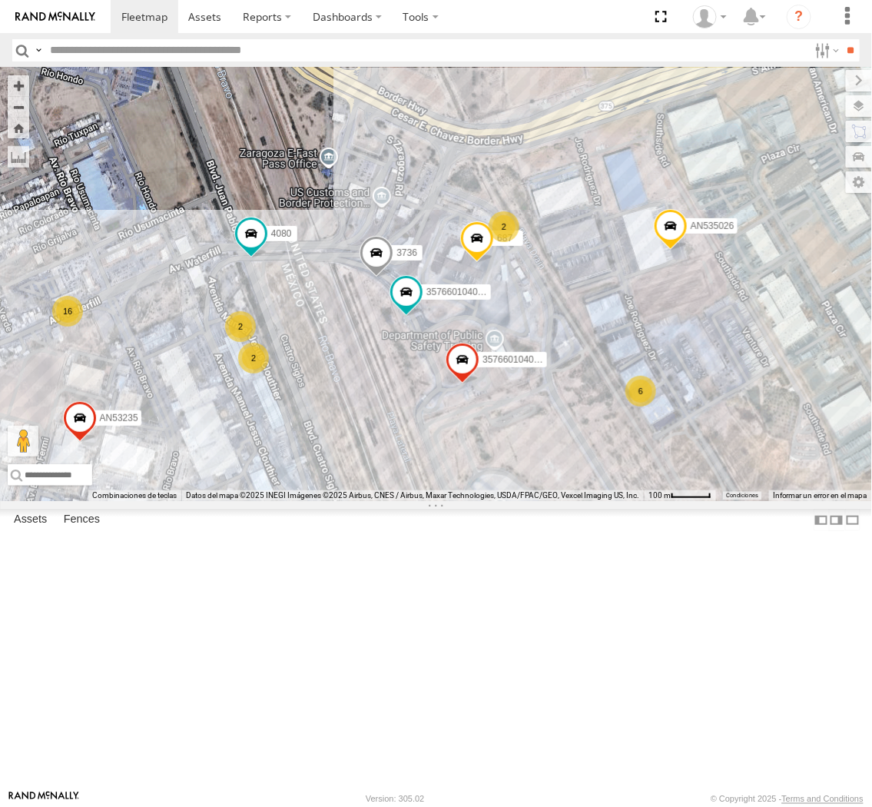
drag, startPoint x: 280, startPoint y: 333, endPoint x: 346, endPoint y: 523, distance: 201.9
click at [346, 501] on div "015910001845018 AN533249 015910001811580 ZJ535914 F2771 845 560 8427 GPS NISSAN…" at bounding box center [436, 284] width 872 height 433
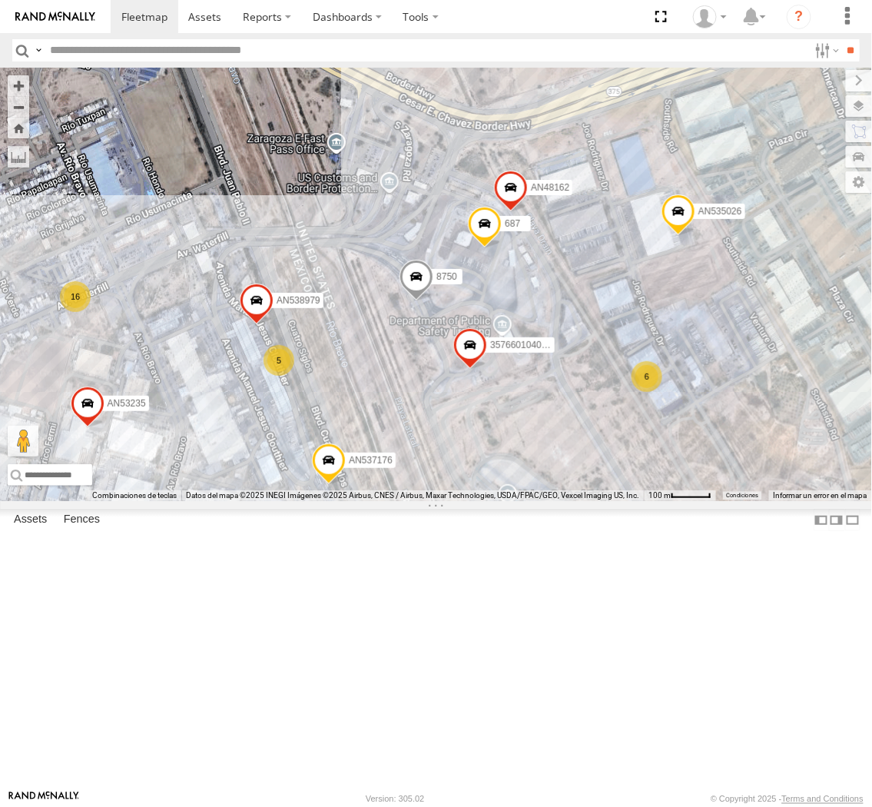
drag, startPoint x: 412, startPoint y: 485, endPoint x: 385, endPoint y: 492, distance: 28.5
click at [385, 492] on div "357660104096649 AN537176 8750 AN535409 687 AN535026 AN538979 AN48162 AN53235 16…" at bounding box center [436, 284] width 872 height 433
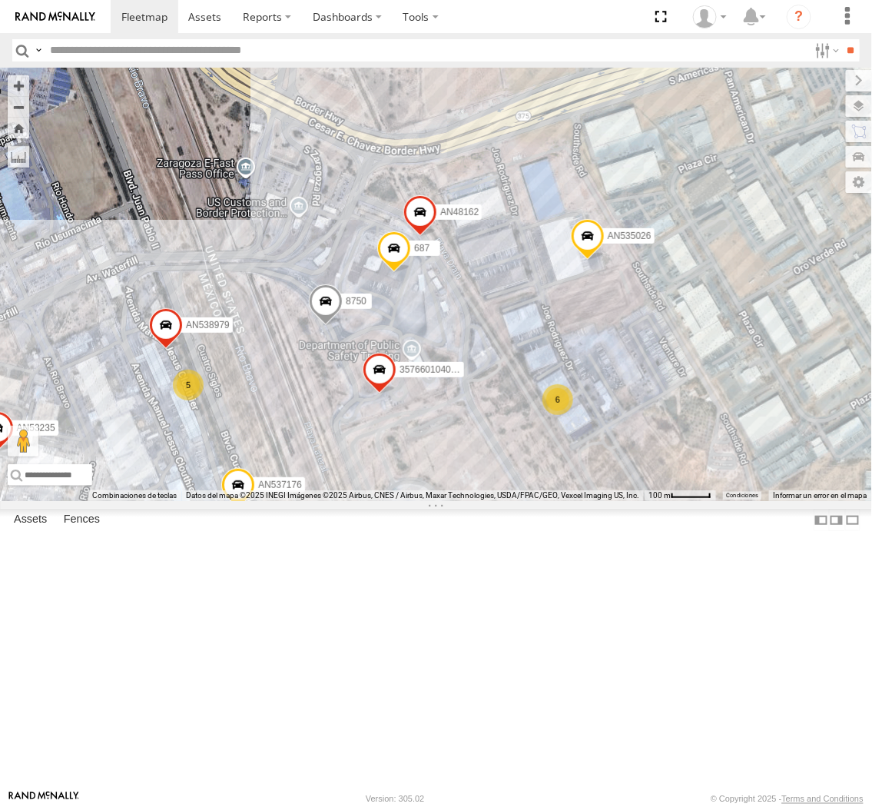
drag, startPoint x: 419, startPoint y: 482, endPoint x: 240, endPoint y: 515, distance: 182.6
click at [240, 501] on div "357660104096649 AN537176 8750 AN535409 687 AN535026 AN538979 AN48162 AN53235 AN…" at bounding box center [436, 284] width 872 height 433
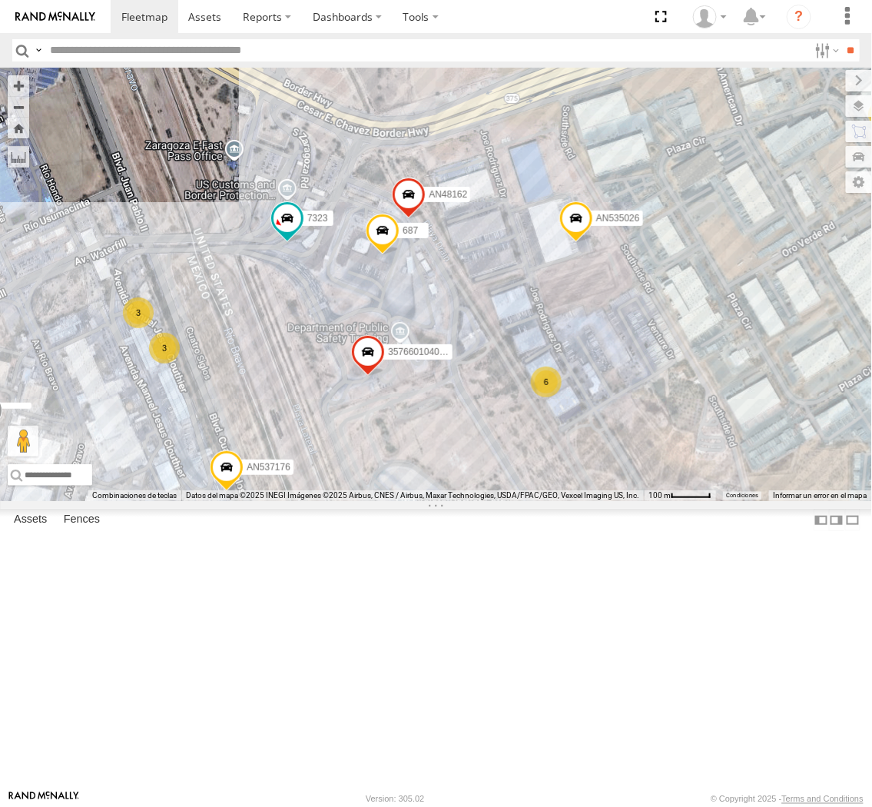
drag, startPoint x: 239, startPoint y: 548, endPoint x: 229, endPoint y: 528, distance: 21.6
click at [229, 501] on div "357660104096649 AN532390 AN537176 7323 687 AN535026 AN48162 AN53109 16 5 2 3 6 …" at bounding box center [436, 284] width 872 height 433
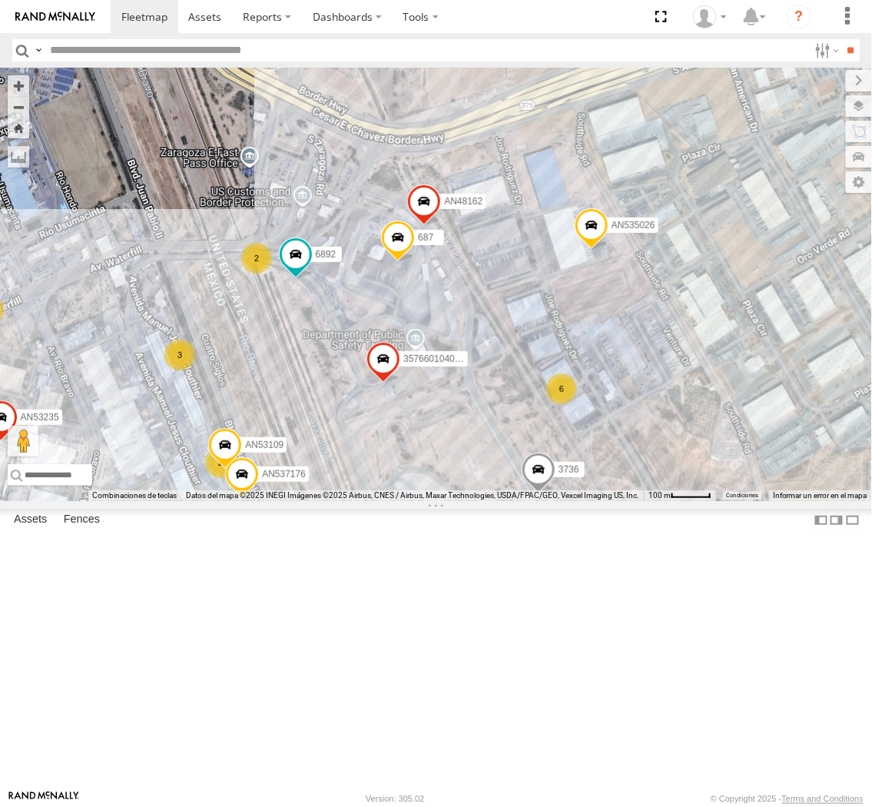
drag, startPoint x: 251, startPoint y: 474, endPoint x: 247, endPoint y: 489, distance: 15.1
click at [247, 489] on div "357660104096649 6892 AN537176 687 AN535026 3736 AN48162 AN53235 2577 AN53109 16…" at bounding box center [436, 284] width 872 height 433
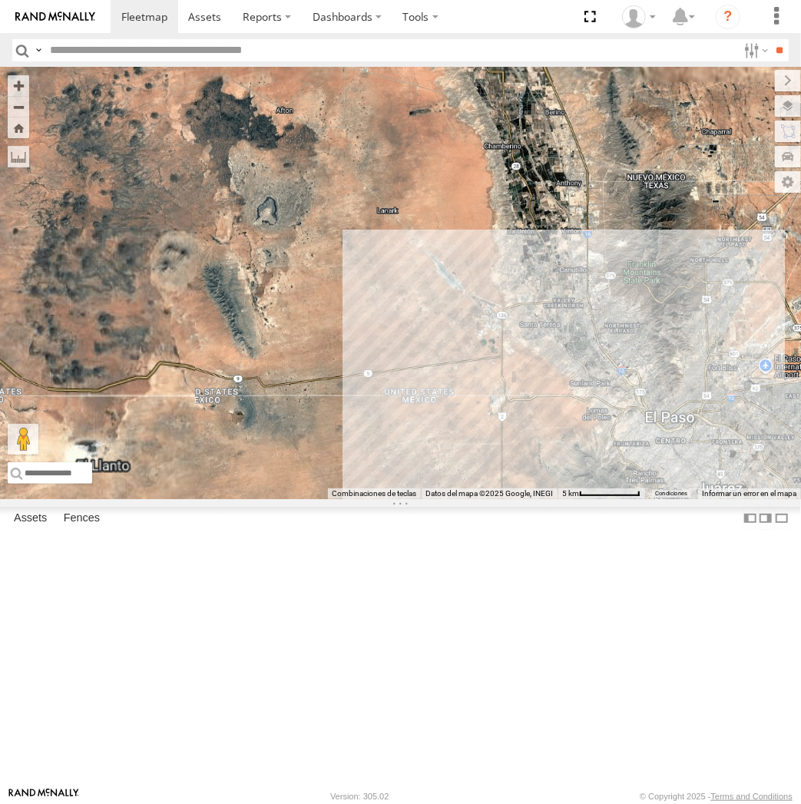
drag, startPoint x: 615, startPoint y: 405, endPoint x: 196, endPoint y: 204, distance: 465.2
click at [196, 204] on div "AN531278 015910001845018 AN533249 015910001811580 ZJ535914 F2771 AN539091 AN535…" at bounding box center [400, 284] width 801 height 432
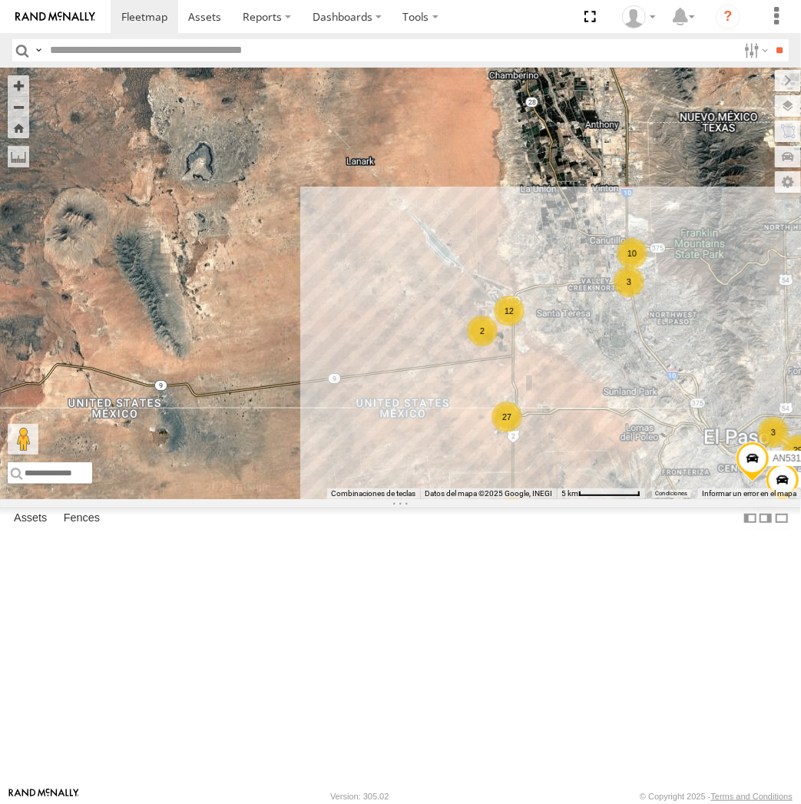
drag, startPoint x: 474, startPoint y: 578, endPoint x: 433, endPoint y: 525, distance: 66.8
click at [433, 499] on div "AN531278 015910001845018 AN533249 015910001811580 ZJ535914 F2771 AN539091 AN535…" at bounding box center [400, 284] width 801 height 432
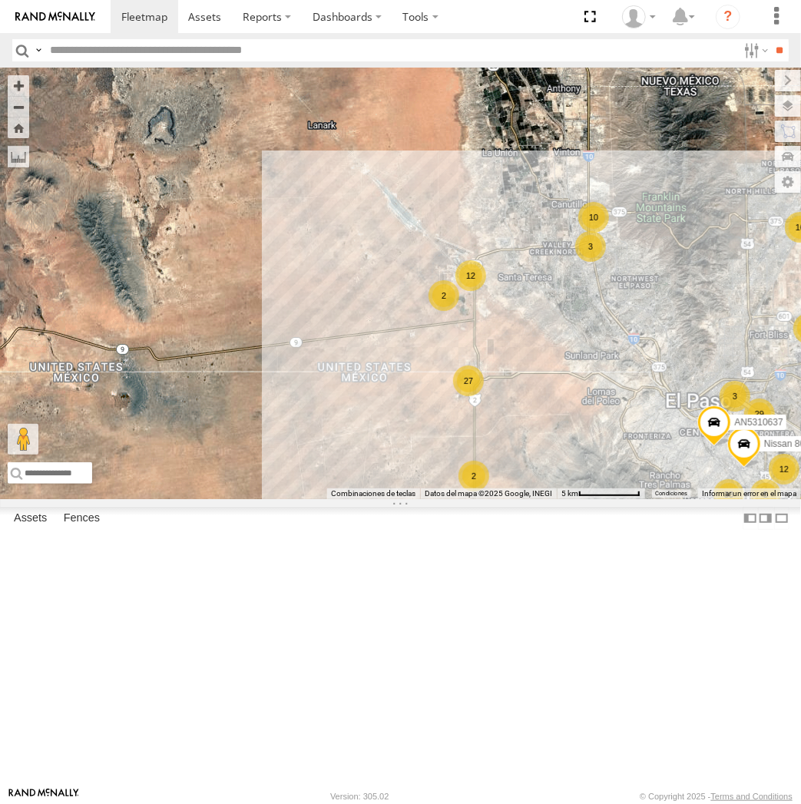
drag, startPoint x: 569, startPoint y: 586, endPoint x: 363, endPoint y: 481, distance: 231.9
click at [363, 481] on div "AN531278 015910001845018 AN533249 015910001811580 ZJ535914 F2771 AN539091 AN535…" at bounding box center [400, 284] width 801 height 432
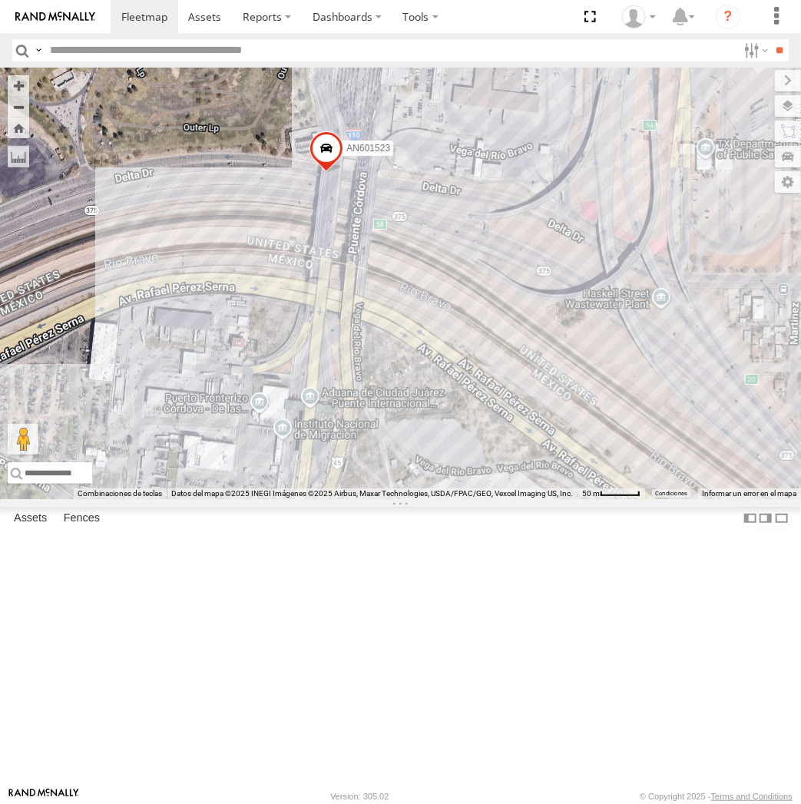
drag, startPoint x: 495, startPoint y: 469, endPoint x: 520, endPoint y: 313, distance: 157.2
click at [520, 313] on div "AN531278 015910001845018 AN533249 015910001811580 ZJ535914 F2771 AN539091 AN535…" at bounding box center [400, 284] width 801 height 432
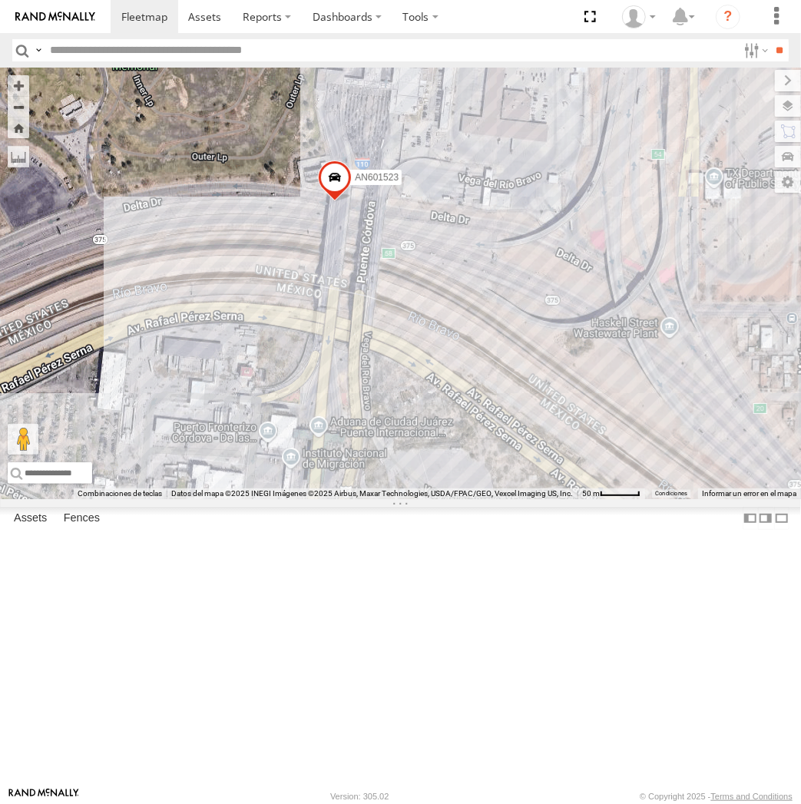
drag, startPoint x: 520, startPoint y: 313, endPoint x: 532, endPoint y: 355, distance: 43.3
click at [528, 339] on div "AN531278 015910001845018 AN533249 015910001811580 ZJ535914 F2771 AN539091 AN535…" at bounding box center [400, 284] width 801 height 432
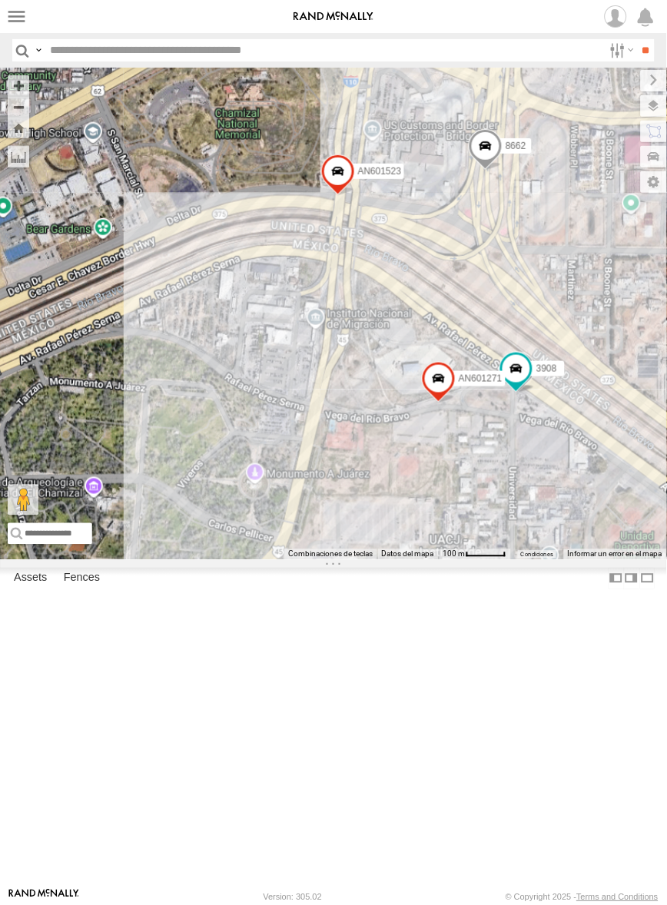
drag, startPoint x: 455, startPoint y: 424, endPoint x: 478, endPoint y: 449, distance: 33.7
click at [478, 449] on div "AN601271 AN601523 8662 5456 3908" at bounding box center [333, 314] width 667 height 492
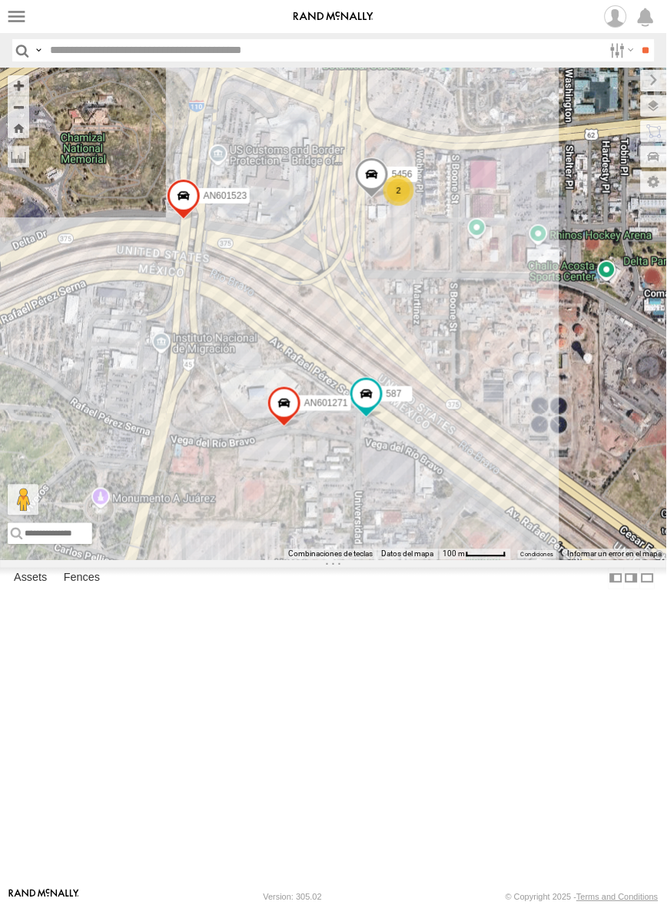
drag, startPoint x: 206, startPoint y: 225, endPoint x: 247, endPoint y: 371, distance: 151.5
click at [247, 371] on div "015910001845018 AN533249 015910001811580 ZJ535914 F2771 AN5310637 AN539091 845 …" at bounding box center [333, 314] width 667 height 492
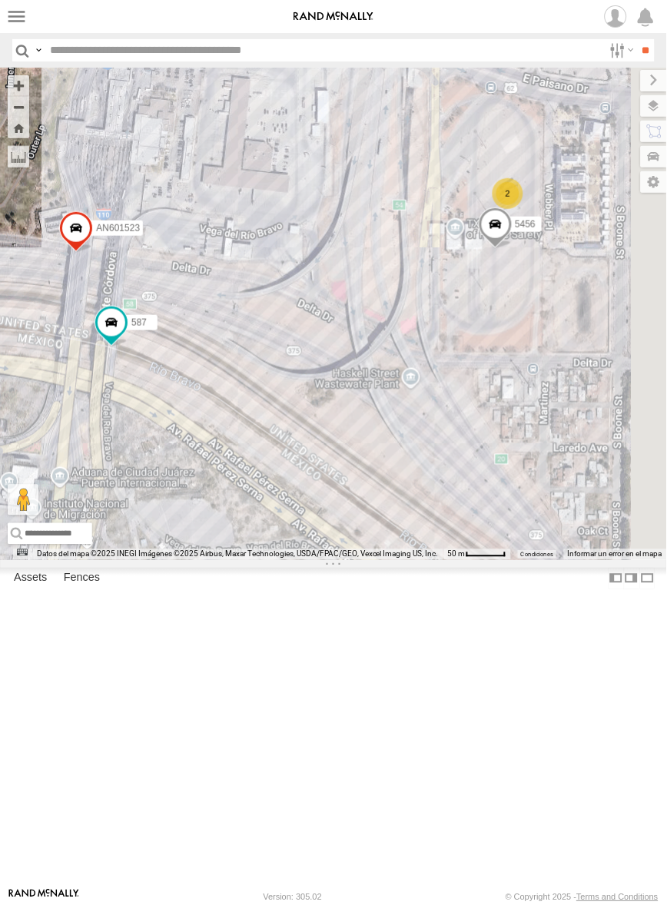
drag, startPoint x: 573, startPoint y: 515, endPoint x: 315, endPoint y: 532, distance: 258.6
click at [315, 532] on div "5456 AN601271 587 AN601523 427 2" at bounding box center [333, 314] width 667 height 492
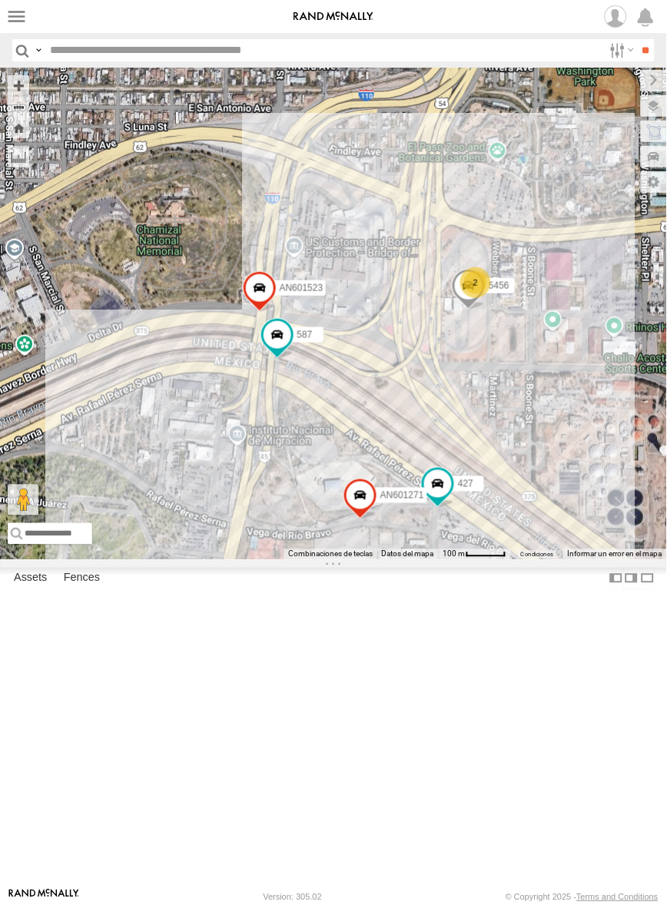
drag, startPoint x: 252, startPoint y: 571, endPoint x: 429, endPoint y: 596, distance: 178.5
click at [429, 560] on div "5456 AN601271 587 AN601523 427 2" at bounding box center [333, 314] width 667 height 492
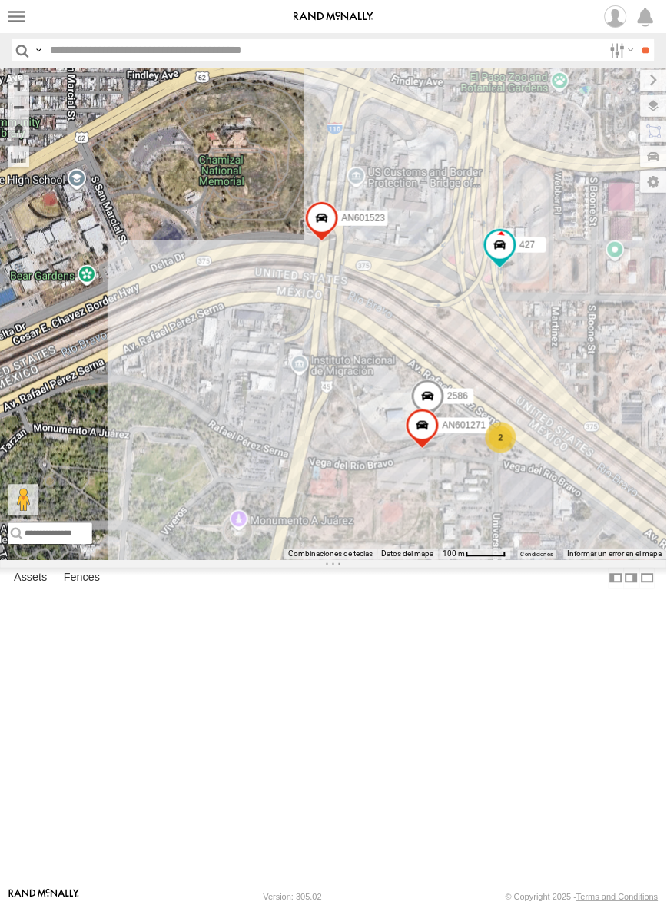
drag, startPoint x: 408, startPoint y: 409, endPoint x: 415, endPoint y: 472, distance: 62.6
click at [415, 472] on div "AN601271 2586 AN601523 427 2" at bounding box center [333, 314] width 667 height 492
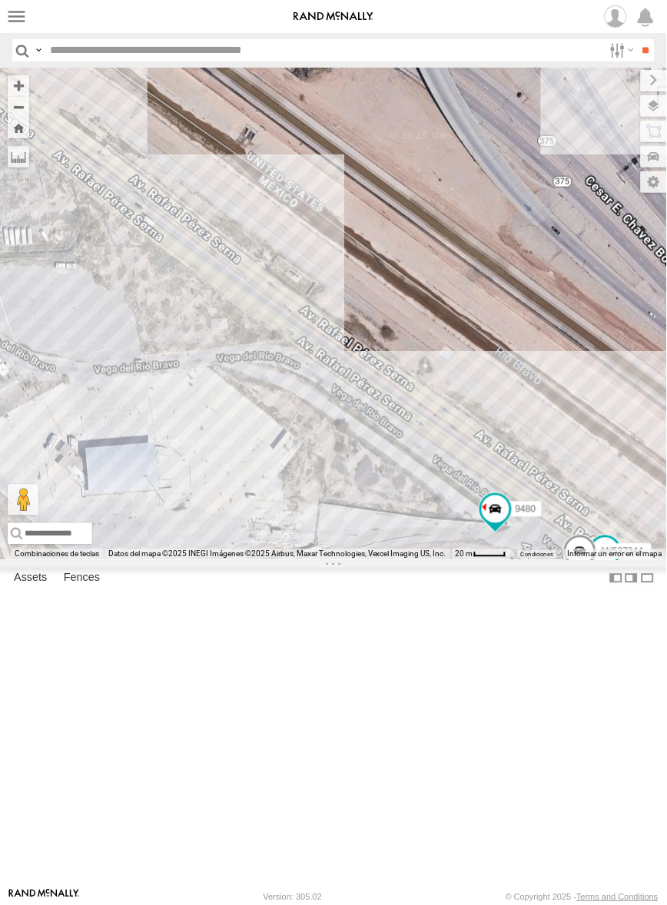
drag, startPoint x: 397, startPoint y: 413, endPoint x: 432, endPoint y: 565, distance: 156.0
click at [427, 560] on div "177 AN537344 9480 AN601271" at bounding box center [333, 314] width 667 height 492
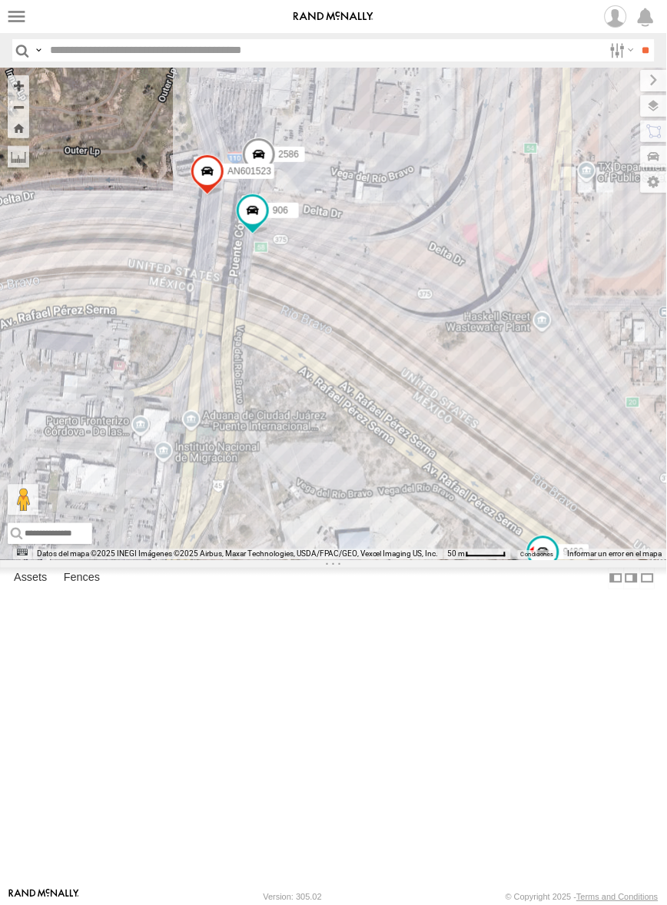
drag, startPoint x: 426, startPoint y: 472, endPoint x: 492, endPoint y: 589, distance: 134.8
click at [492, 560] on div "9480 AN601271 3994 906 2586 AN601523 3915 2" at bounding box center [333, 314] width 667 height 492
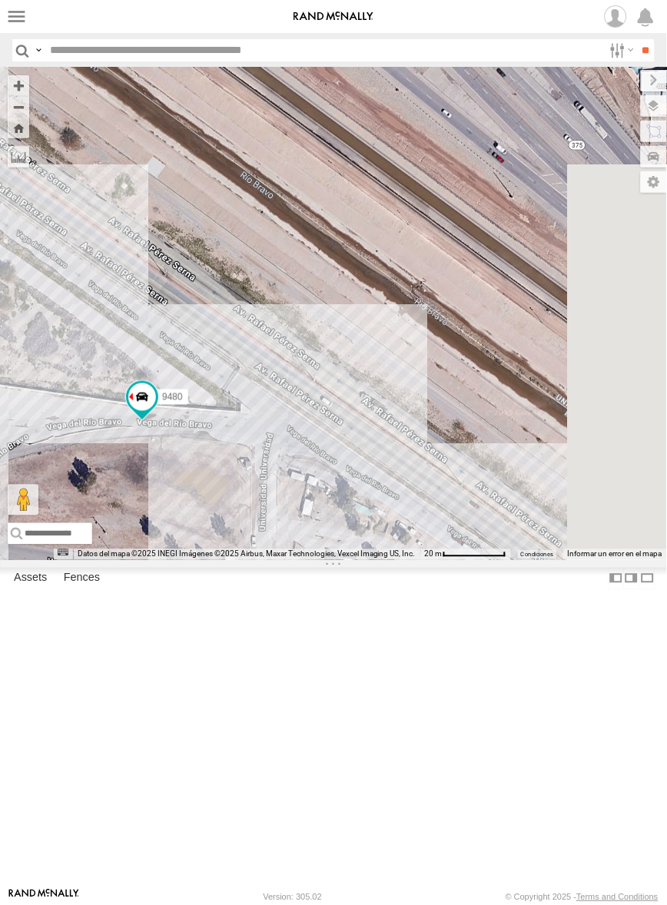
drag, startPoint x: 548, startPoint y: 693, endPoint x: 237, endPoint y: 692, distance: 311.9
click at [237, 560] on div "906 AN601271 2586 AN601523 9480 AN53665" at bounding box center [333, 314] width 667 height 492
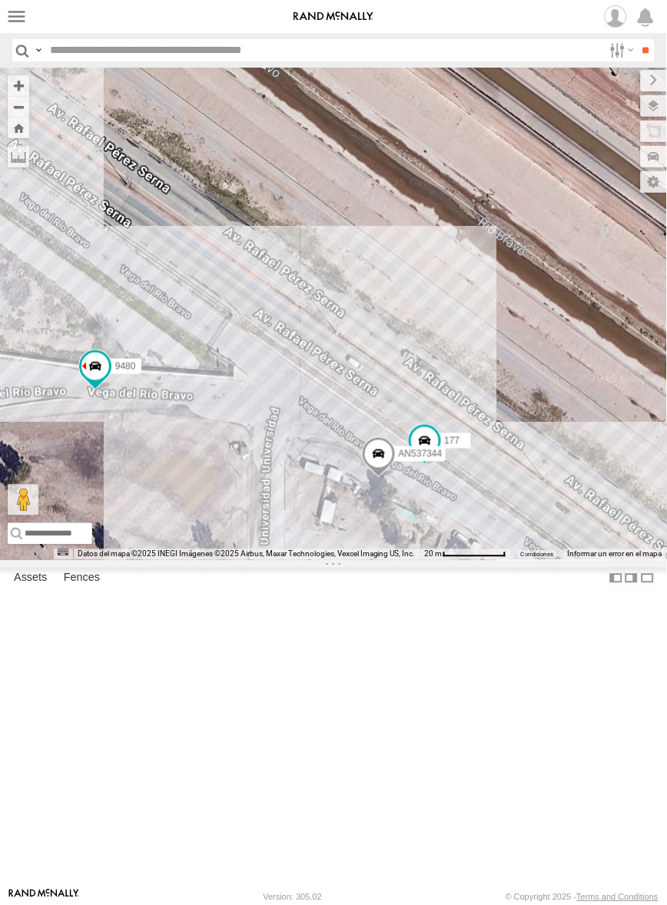
drag, startPoint x: 307, startPoint y: 708, endPoint x: 359, endPoint y: 625, distance: 97.6
click at [361, 560] on div "906 AN601271 2586 AN601523 9480 AN53665 2 177 AN537344" at bounding box center [333, 314] width 667 height 492
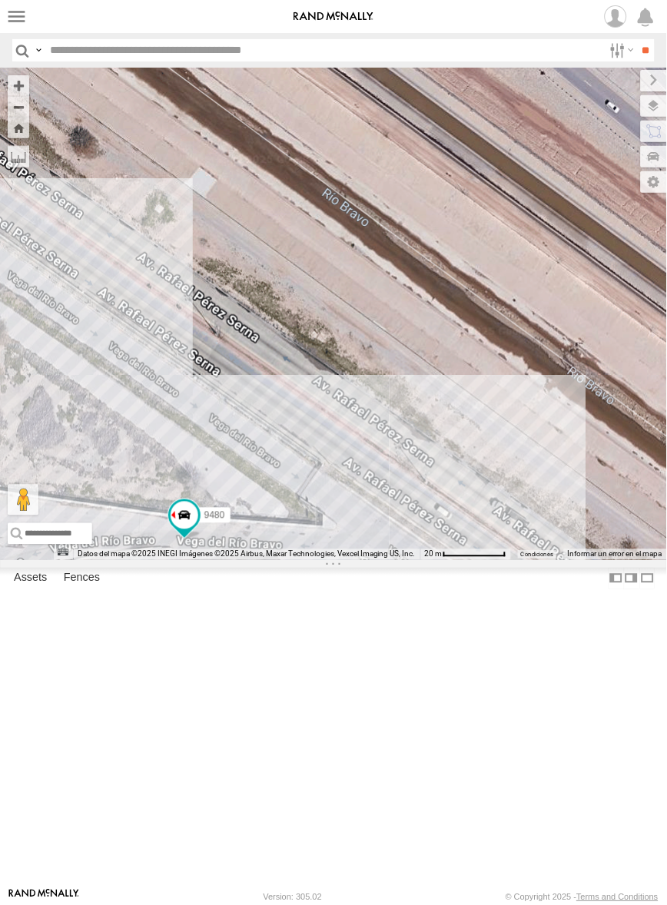
drag, startPoint x: 316, startPoint y: 446, endPoint x: 444, endPoint y: 616, distance: 213.4
click at [444, 560] on div "906 AN601271 2586 AN601523 9480 AN53665 2 177 AN537344" at bounding box center [333, 314] width 667 height 492
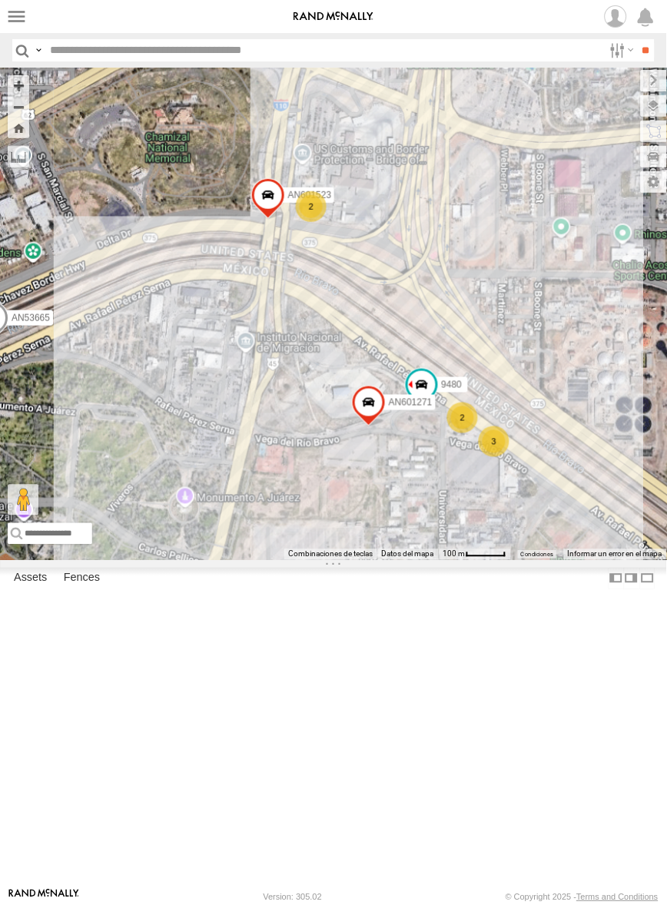
drag, startPoint x: 435, startPoint y: 523, endPoint x: 448, endPoint y: 493, distance: 32.7
click at [447, 497] on div "AN601271 AN601523 9480 AN53665 3 2 2" at bounding box center [333, 314] width 667 height 492
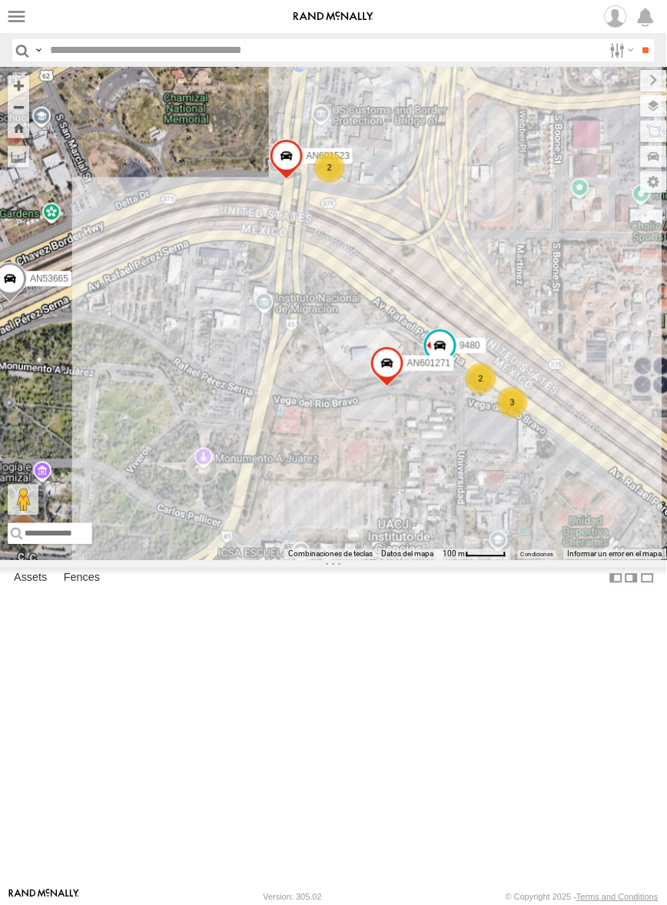
click at [432, 406] on div "AN601271 AN601523 9480 AN53665 3 2 2" at bounding box center [333, 314] width 667 height 492
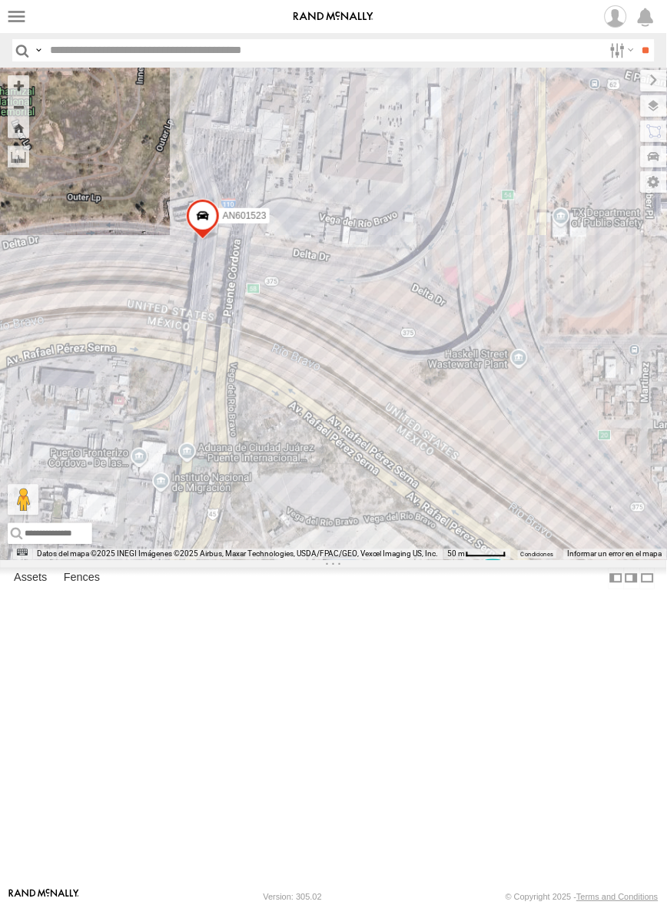
drag, startPoint x: 436, startPoint y: 416, endPoint x: 480, endPoint y: 523, distance: 115.4
click at [480, 523] on div "AN601271 AN601523 9480 AN53665" at bounding box center [333, 314] width 667 height 492
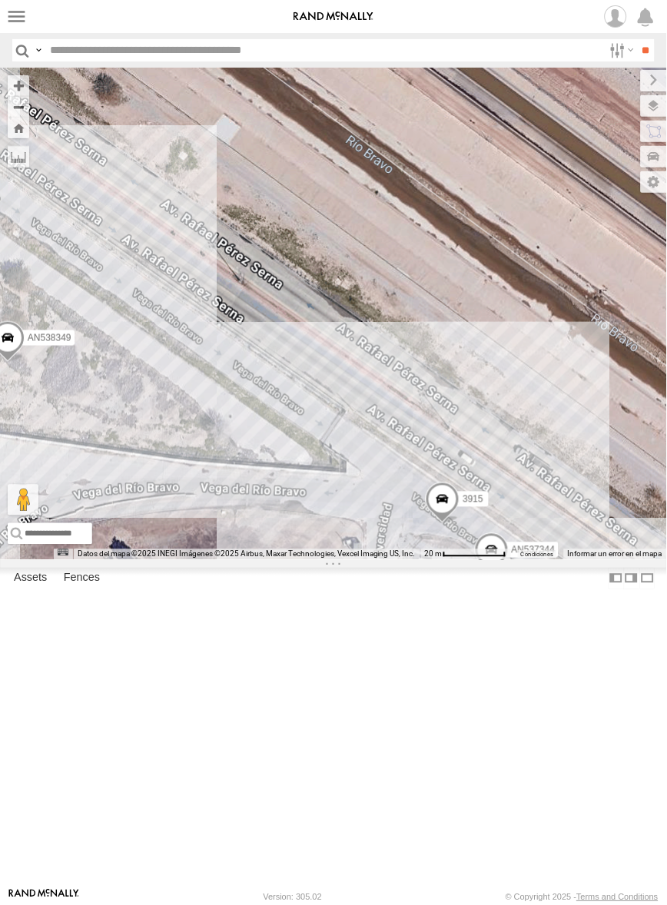
drag, startPoint x: 607, startPoint y: 747, endPoint x: 472, endPoint y: 578, distance: 215.9
click at [472, 560] on div "906 AN601271 2586 AN601523 177 9480 3915 AN538349 AN537344" at bounding box center [333, 314] width 667 height 492
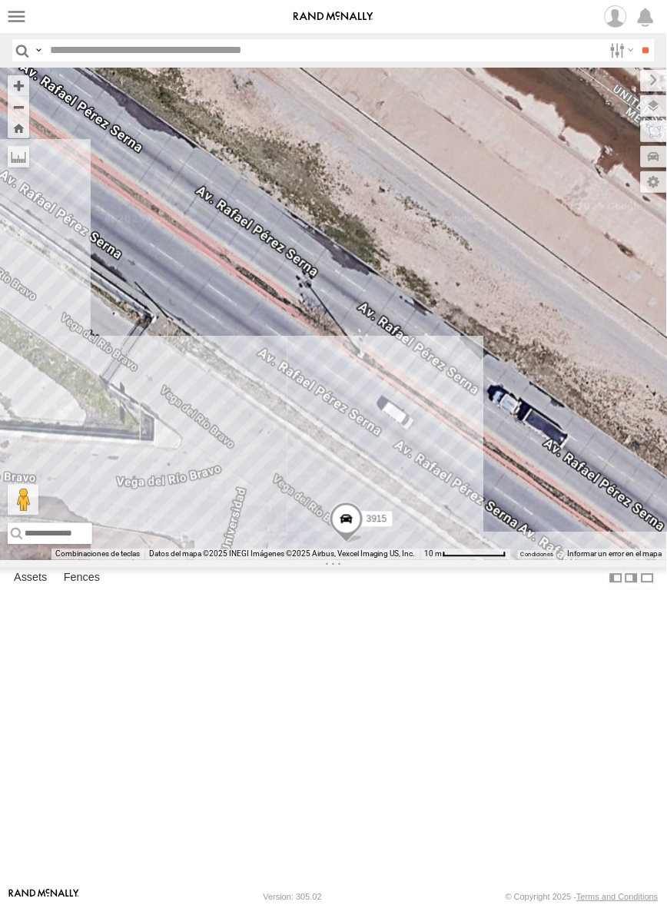
drag, startPoint x: 479, startPoint y: 658, endPoint x: 505, endPoint y: 567, distance: 95.1
click at [505, 560] on div "906 AN601271 2586 AN601523 177 9480 3915 AN538349 AN537344" at bounding box center [333, 314] width 667 height 492
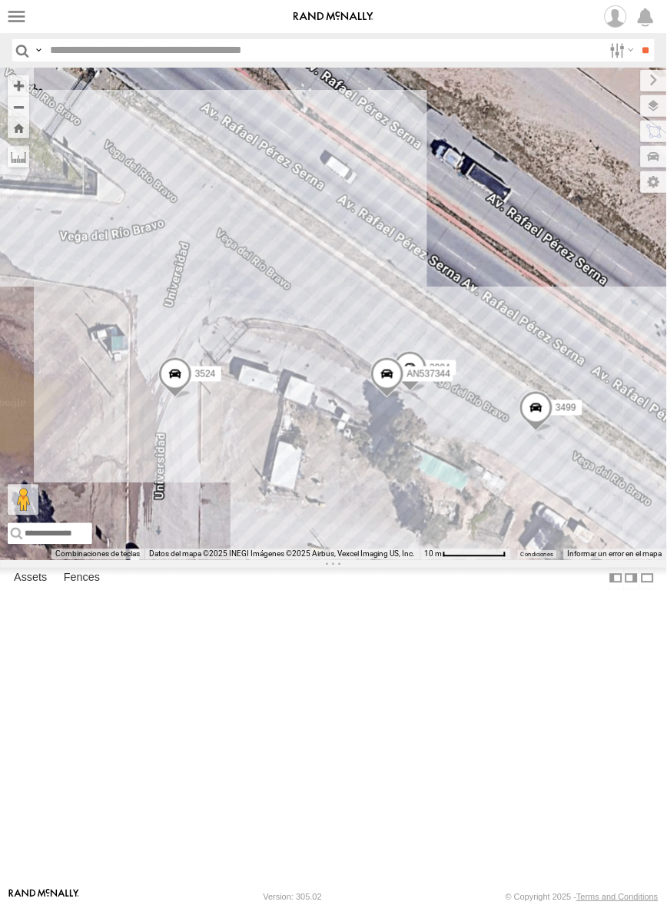
drag, startPoint x: 425, startPoint y: 563, endPoint x: 434, endPoint y: 630, distance: 67.5
click at [434, 560] on div "906 AN601271 2586 AN601523 1109 177 9480 3915 AN538349 3499 3524 3994 AN537344" at bounding box center [333, 314] width 667 height 492
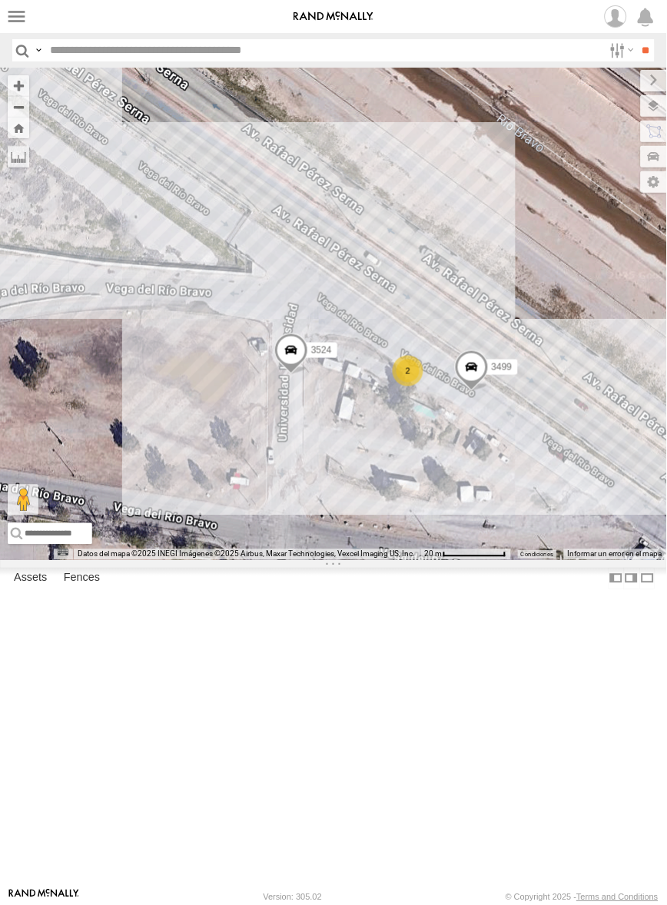
click at [339, 560] on div "906 AN601271 2586 AN601523 1109 177 9480 3915 AN538349 3499 3524 2" at bounding box center [333, 314] width 667 height 492
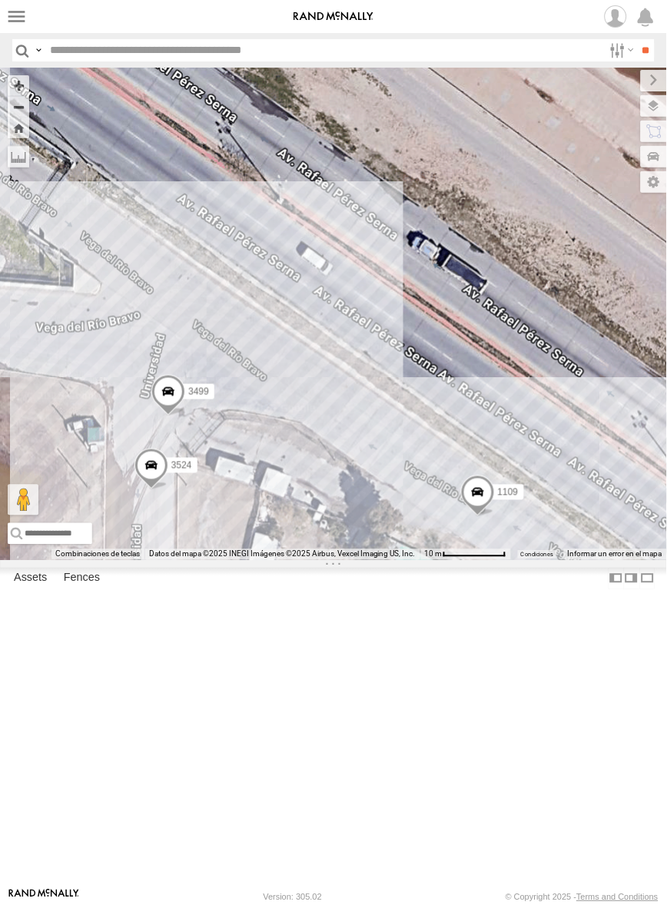
drag, startPoint x: 454, startPoint y: 433, endPoint x: 426, endPoint y: 489, distance: 62.9
click at [429, 489] on div "3499 1109 3524 141 639" at bounding box center [333, 314] width 667 height 492
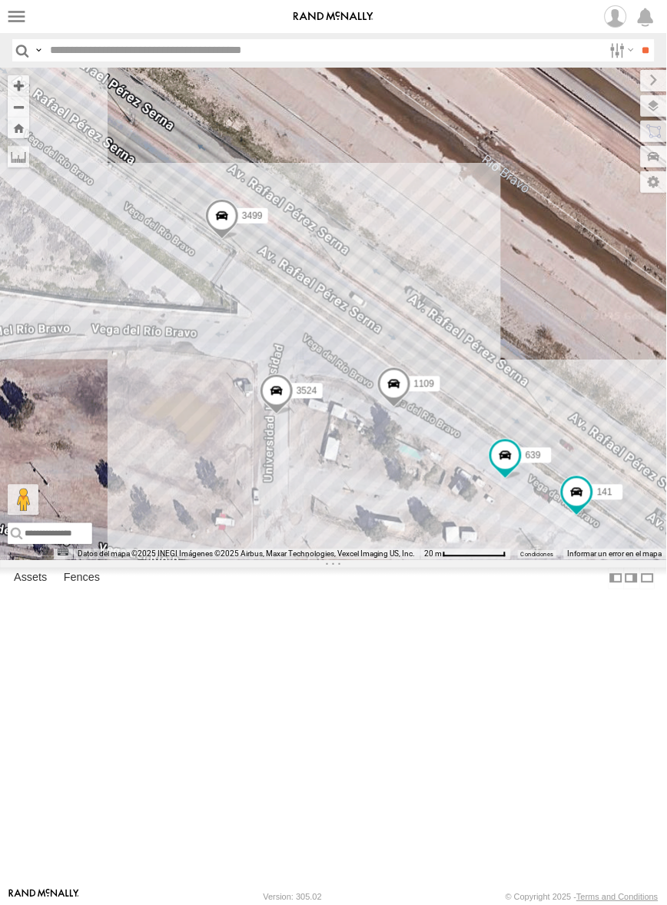
drag, startPoint x: 397, startPoint y: 680, endPoint x: 395, endPoint y: 713, distance: 33.1
click at [395, 560] on div "3499 1109 3524 141 639" at bounding box center [333, 314] width 667 height 492
drag, startPoint x: 320, startPoint y: 409, endPoint x: 396, endPoint y: 462, distance: 92.3
click at [396, 462] on div "3499 1109 3524 141 639" at bounding box center [333, 314] width 667 height 492
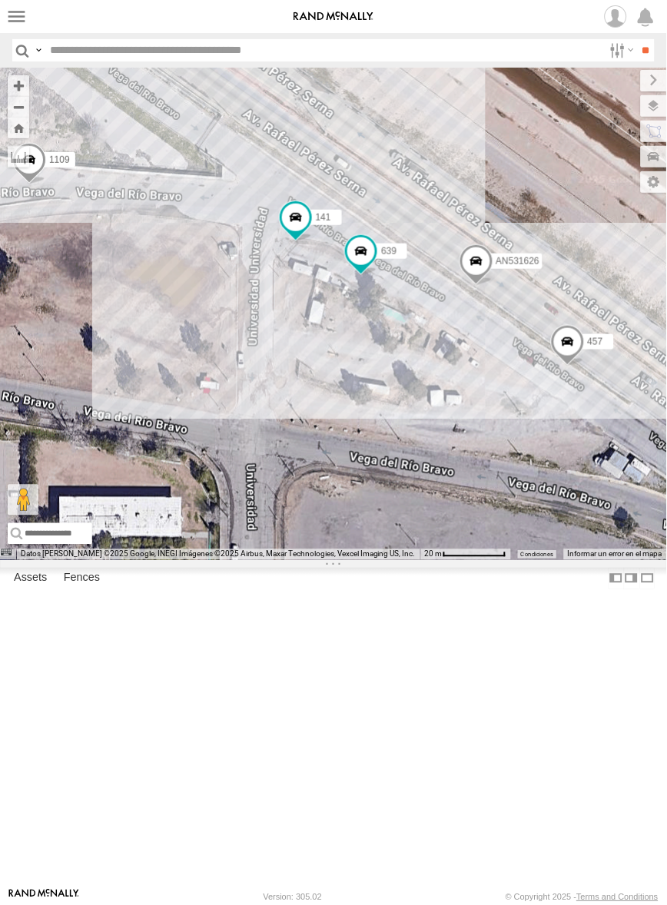
drag, startPoint x: 340, startPoint y: 535, endPoint x: 349, endPoint y: 579, distance: 45.5
click at [349, 560] on div "457 141 639 1109 AN531626" at bounding box center [333, 314] width 667 height 492
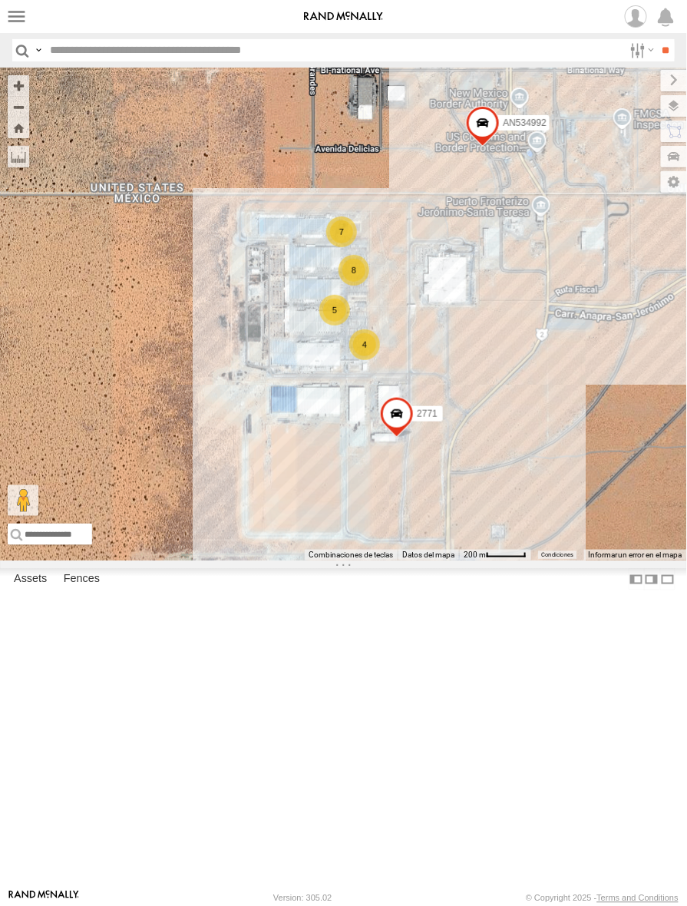
drag, startPoint x: 439, startPoint y: 397, endPoint x: 457, endPoint y: 500, distance: 104.6
click at [457, 500] on div "AN531278 015910001845018 AN533249 015910001811580 ZJ535914 F2771 AN539091 AN535…" at bounding box center [343, 314] width 687 height 493
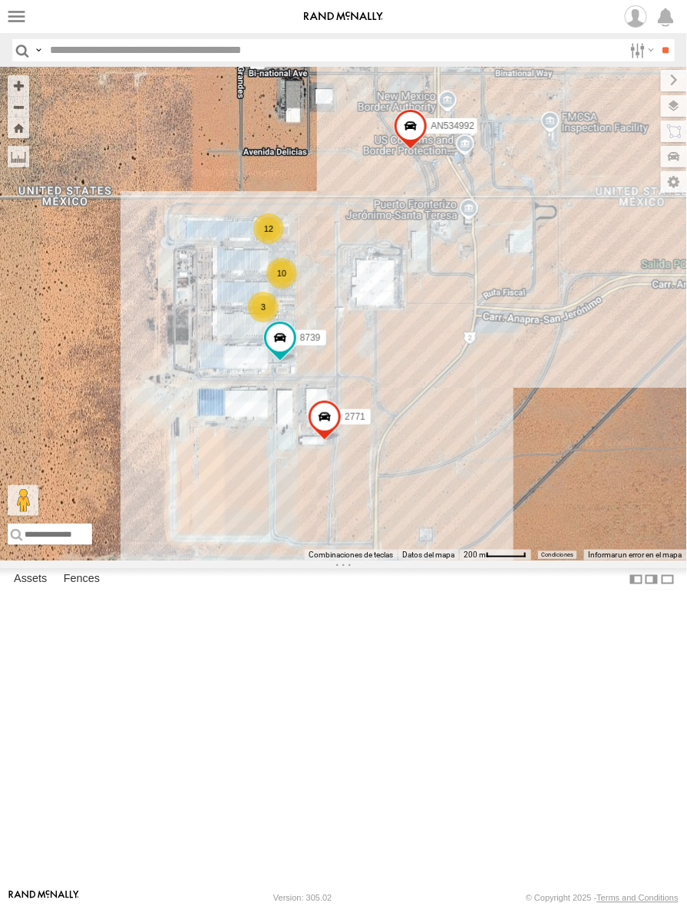
drag, startPoint x: 361, startPoint y: 200, endPoint x: 361, endPoint y: 278, distance: 77.6
click at [361, 278] on div "015910001845018 AN533249 015910001811580 ZJ535914 F2771 AN5310637 Nissan 802 AN…" at bounding box center [343, 314] width 687 height 493
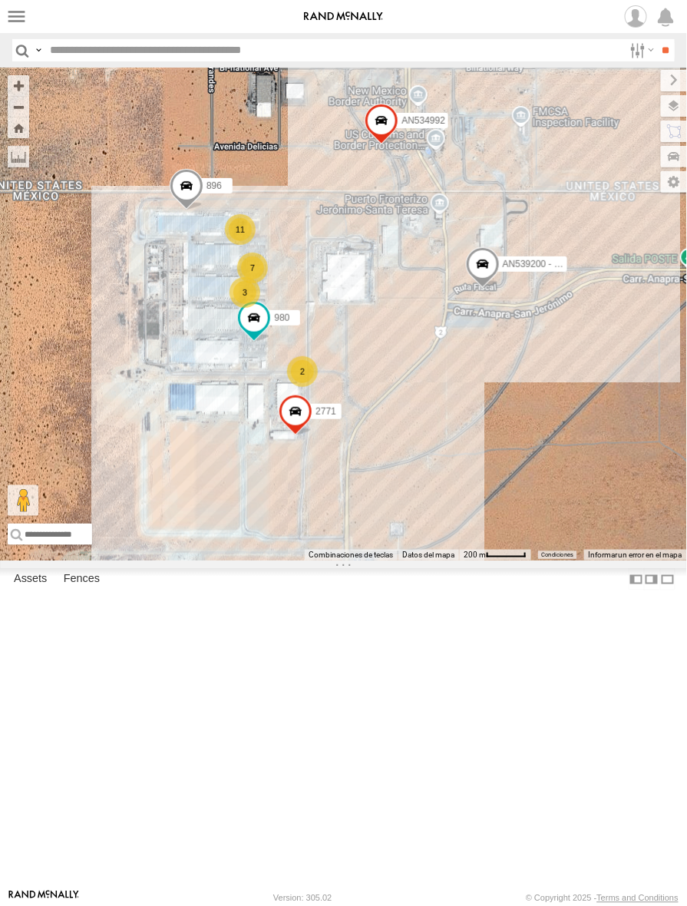
drag, startPoint x: 387, startPoint y: 328, endPoint x: 301, endPoint y: 290, distance: 93.9
click at [301, 290] on div "015910001845018 AN533249 015910001811580 ZJ535914 F2771 AN535453 AN536239 896 A…" at bounding box center [343, 314] width 687 height 493
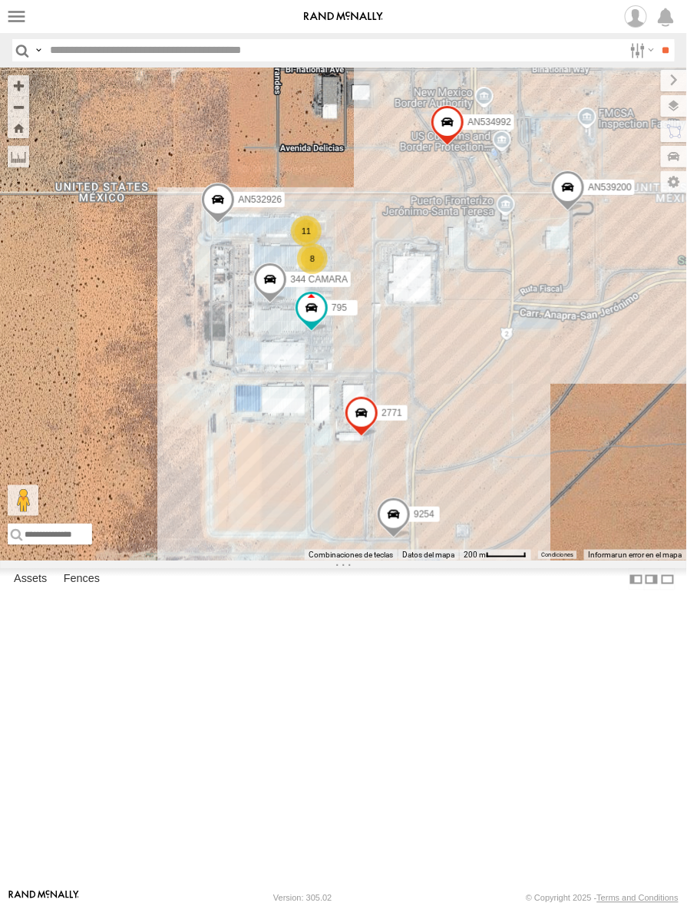
drag, startPoint x: 310, startPoint y: 240, endPoint x: 349, endPoint y: 243, distance: 39.3
click at [349, 243] on div "015910001845018 AN533249 015910001811580 ZJ535914 F2771 AN53026 AN535453 AN5392…" at bounding box center [343, 314] width 687 height 493
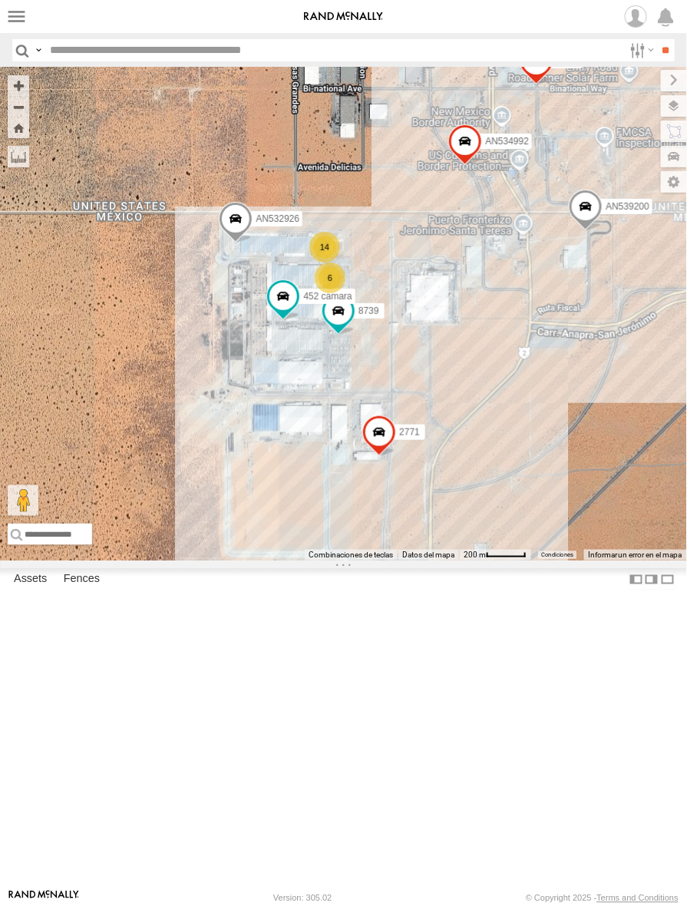
drag, startPoint x: 578, startPoint y: 512, endPoint x: 555, endPoint y: 530, distance: 28.4
click at [555, 530] on div "AN539200 2771 8739 0054 452 camara AN532926 AN534992 6 14" at bounding box center [343, 314] width 687 height 493
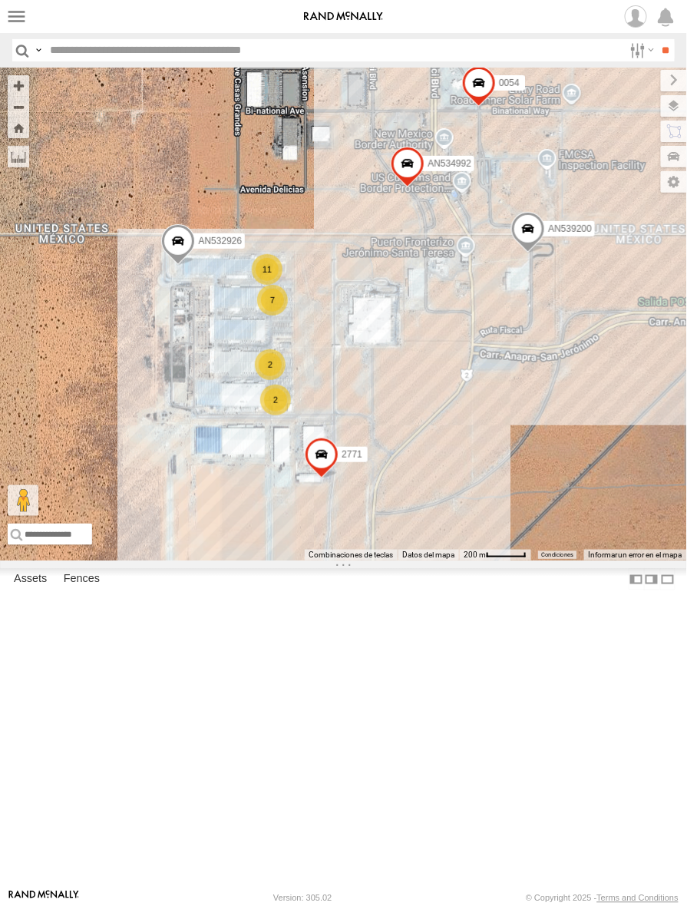
drag, startPoint x: 464, startPoint y: 542, endPoint x: 426, endPoint y: 553, distance: 40.1
click at [426, 553] on div "AN539200 2771 0054 AN532926 AN534992 7 11 2 2" at bounding box center [343, 314] width 687 height 493
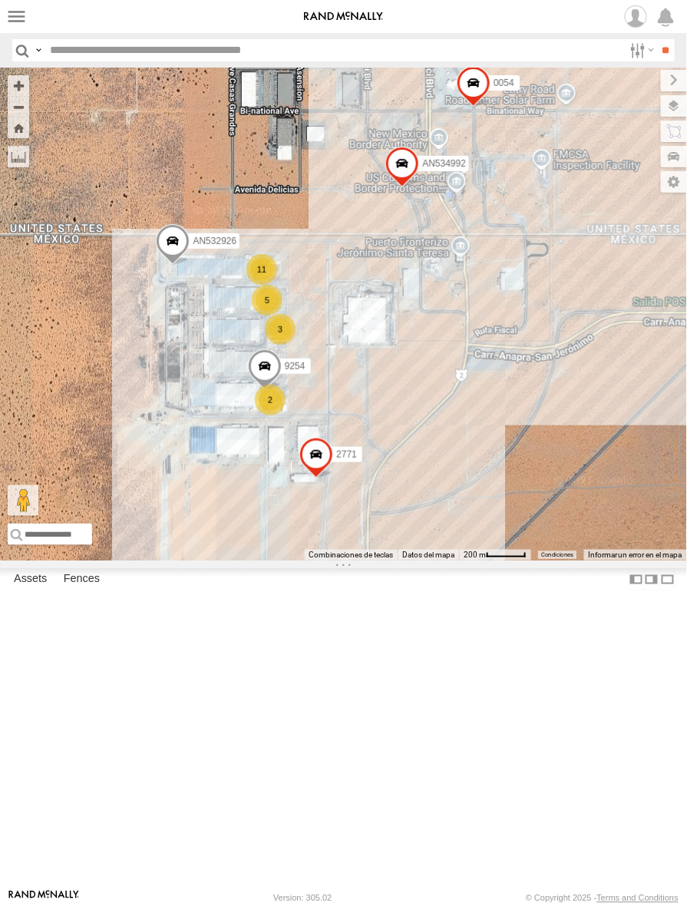
drag, startPoint x: 442, startPoint y: 585, endPoint x: 585, endPoint y: 588, distance: 142.9
click at [433, 561] on div "9254 2771 0054 AN532926 AN534992 5 11 2 3" at bounding box center [343, 314] width 687 height 493
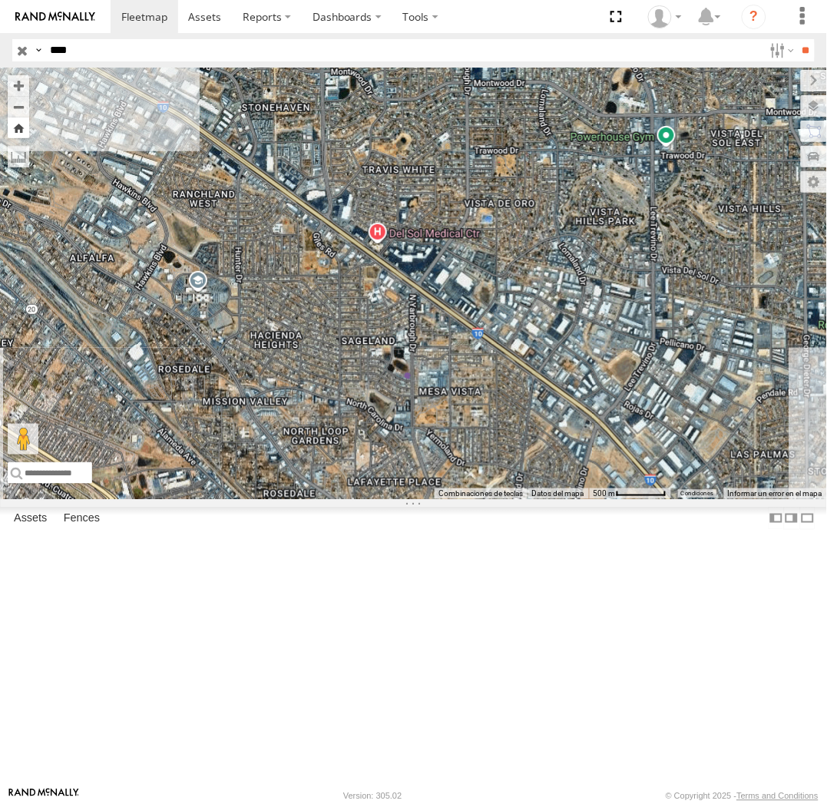
click at [18, 132] on button "Zoom Home" at bounding box center [19, 128] width 22 height 21
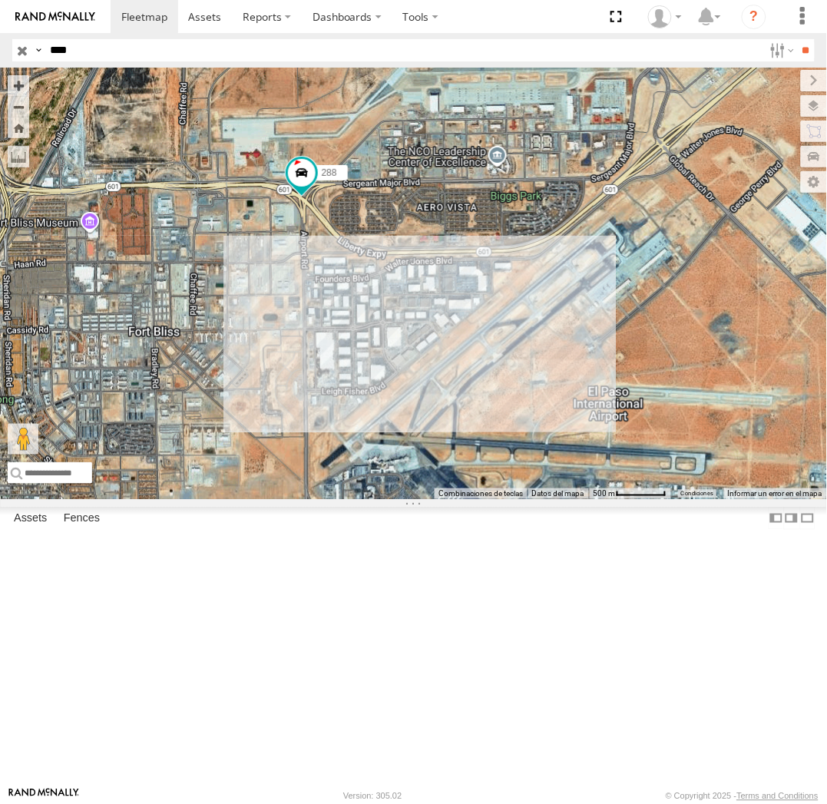
click at [140, 55] on input "****" at bounding box center [404, 50] width 720 height 22
type input "****"
click at [797, 39] on input "**" at bounding box center [806, 50] width 18 height 22
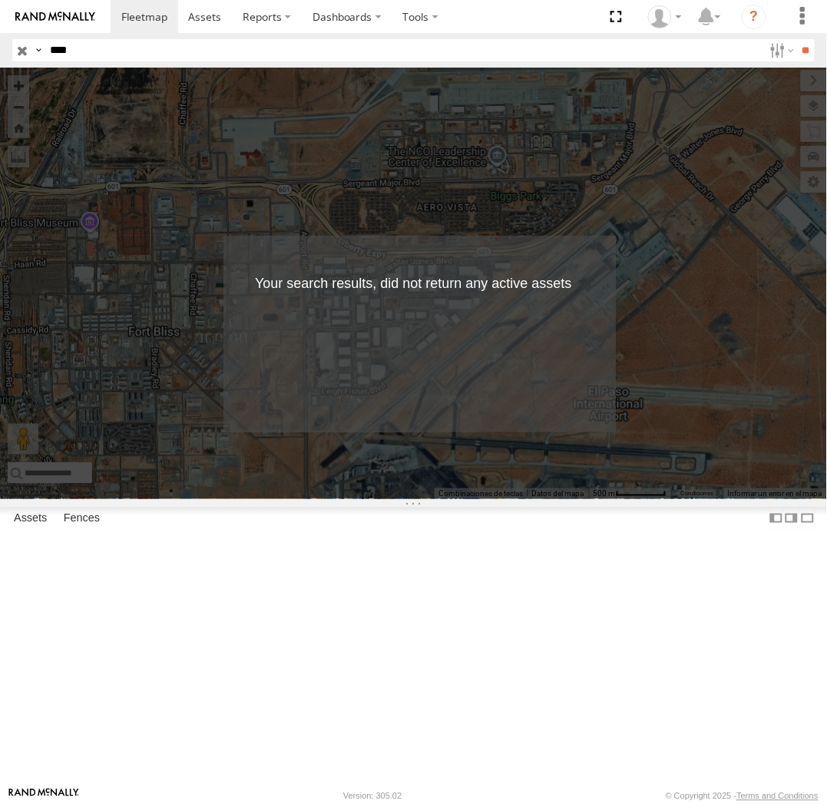
click at [0, 0] on label at bounding box center [0, 0] width 0 height 0
click at [25, 51] on input "button" at bounding box center [22, 50] width 20 height 22
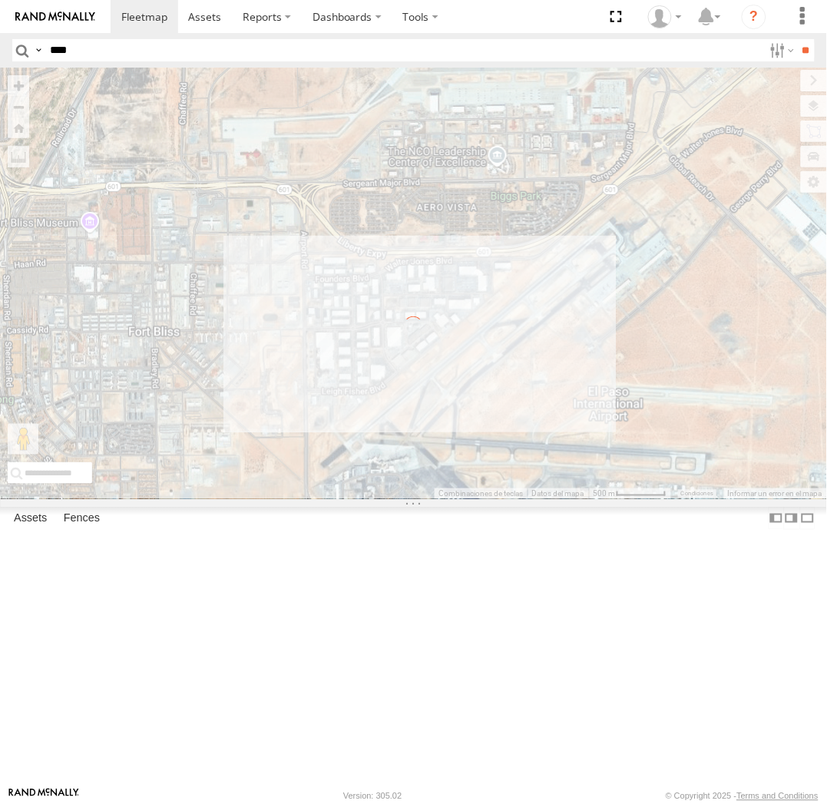
click at [109, 45] on input "****" at bounding box center [404, 50] width 720 height 22
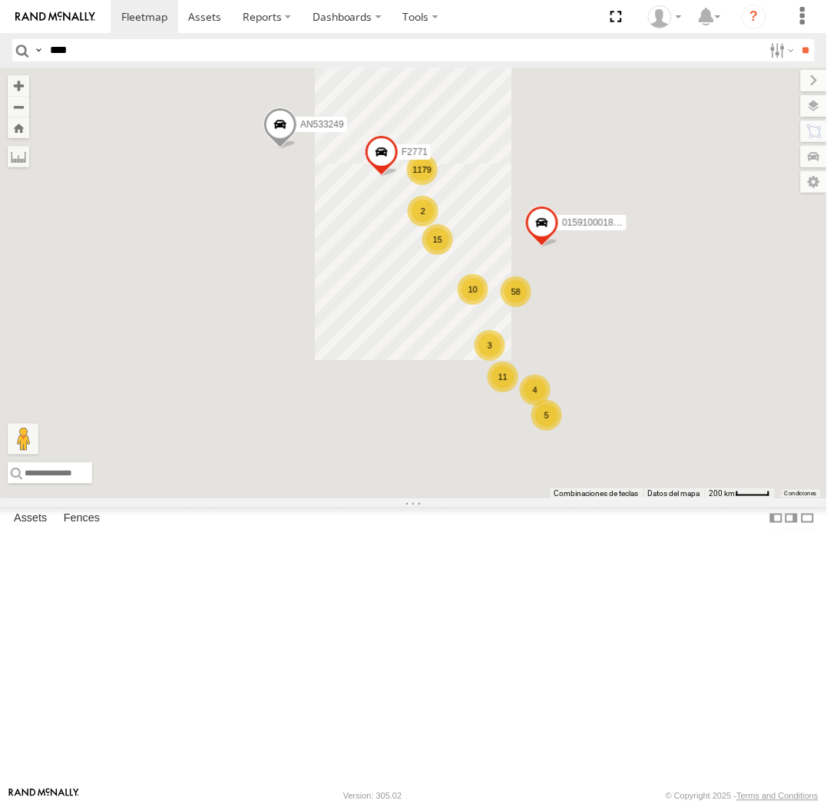
type input "****"
click at [797, 39] on input "**" at bounding box center [806, 50] width 18 height 22
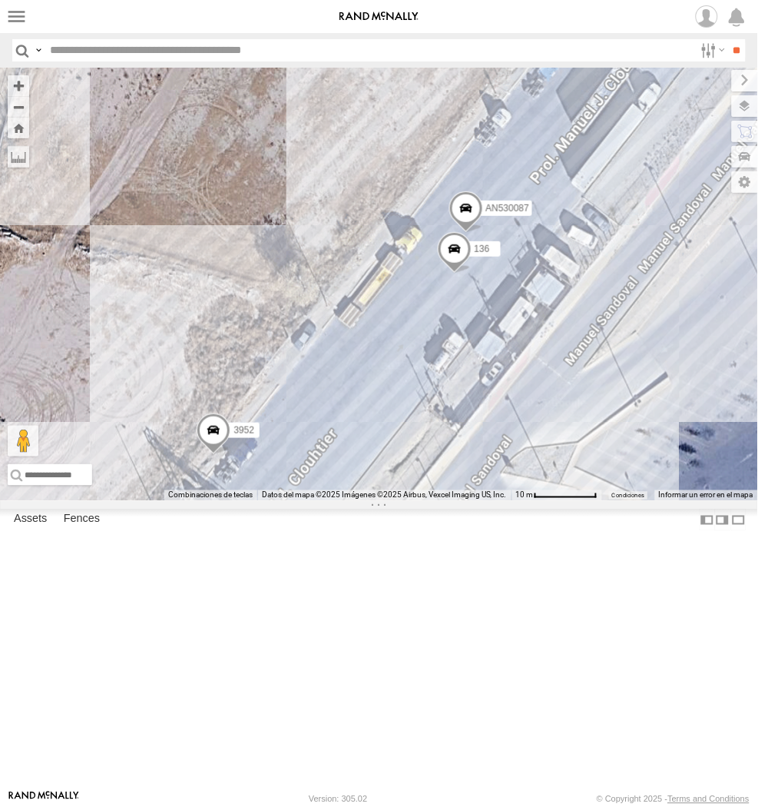
drag, startPoint x: 410, startPoint y: 526, endPoint x: 469, endPoint y: 419, distance: 122.7
click at [469, 419] on div "674 8623 3952 AN530087 136" at bounding box center [379, 284] width 758 height 433
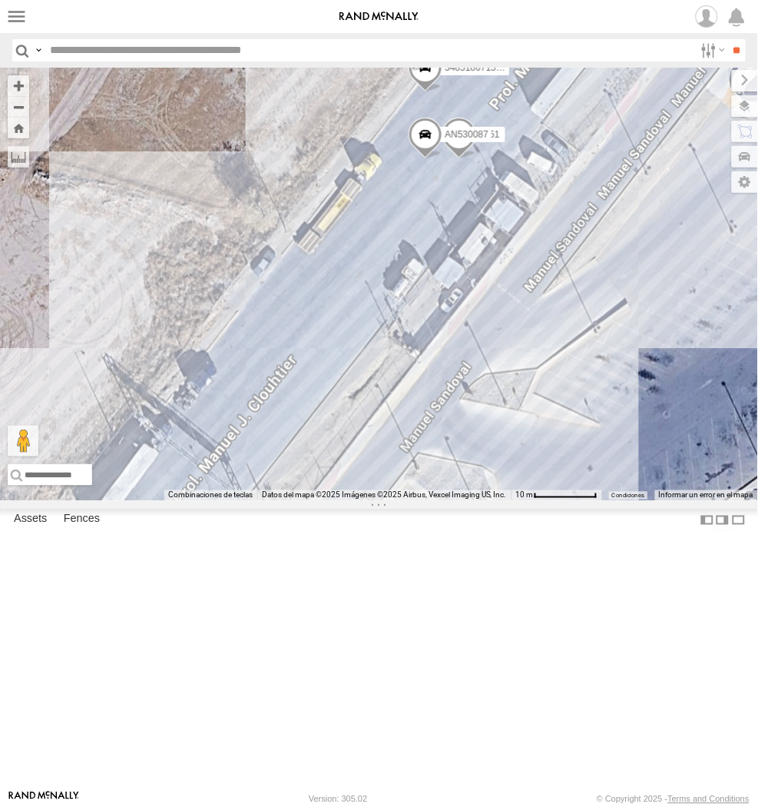
drag, startPoint x: 589, startPoint y: 395, endPoint x: 621, endPoint y: 400, distance: 31.9
click at [621, 400] on div "AN530087 34851867152C 8623 3952 3651" at bounding box center [379, 284] width 758 height 433
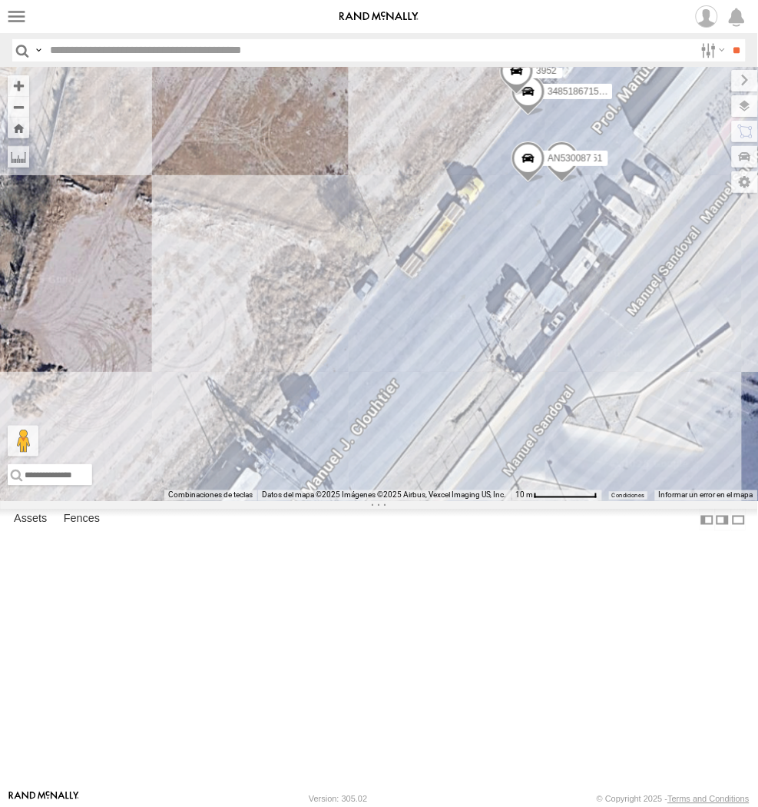
click at [621, 501] on div "AN530087 34851867152C 8623 3952 3651" at bounding box center [379, 284] width 758 height 433
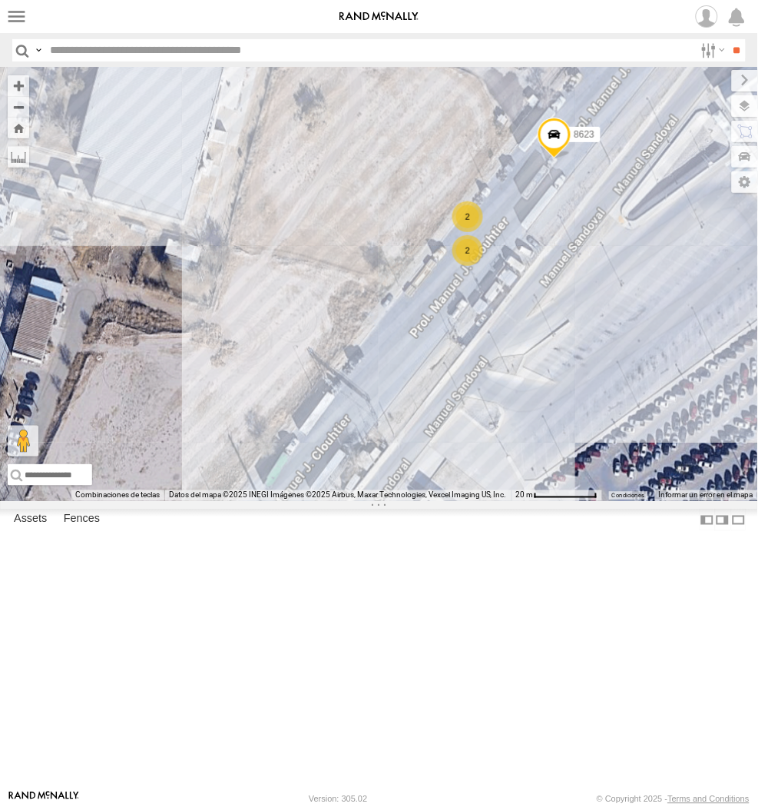
drag, startPoint x: 598, startPoint y: 571, endPoint x: 555, endPoint y: 564, distance: 42.8
click at [555, 501] on div "8623 2 2" at bounding box center [379, 284] width 758 height 433
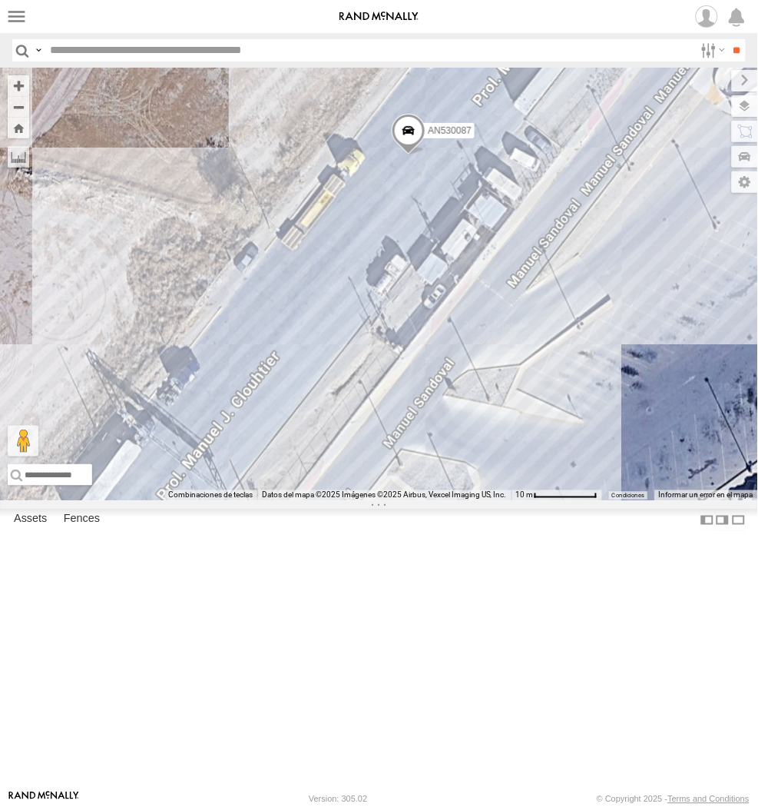
drag, startPoint x: 434, startPoint y: 439, endPoint x: 501, endPoint y: 471, distance: 73.9
click at [500, 470] on div "1646 8623 AN530087 34851867152C 3952" at bounding box center [379, 284] width 758 height 433
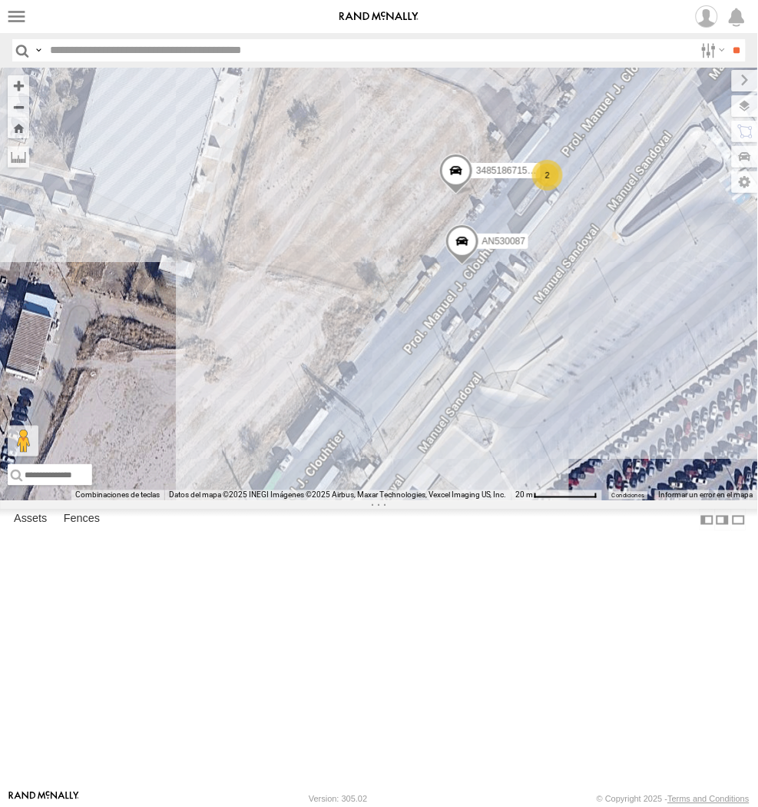
drag, startPoint x: 600, startPoint y: 486, endPoint x: 595, endPoint y: 508, distance: 22.0
click at [595, 501] on div "1646 AN530087 34851867152C 3651 2" at bounding box center [379, 284] width 758 height 433
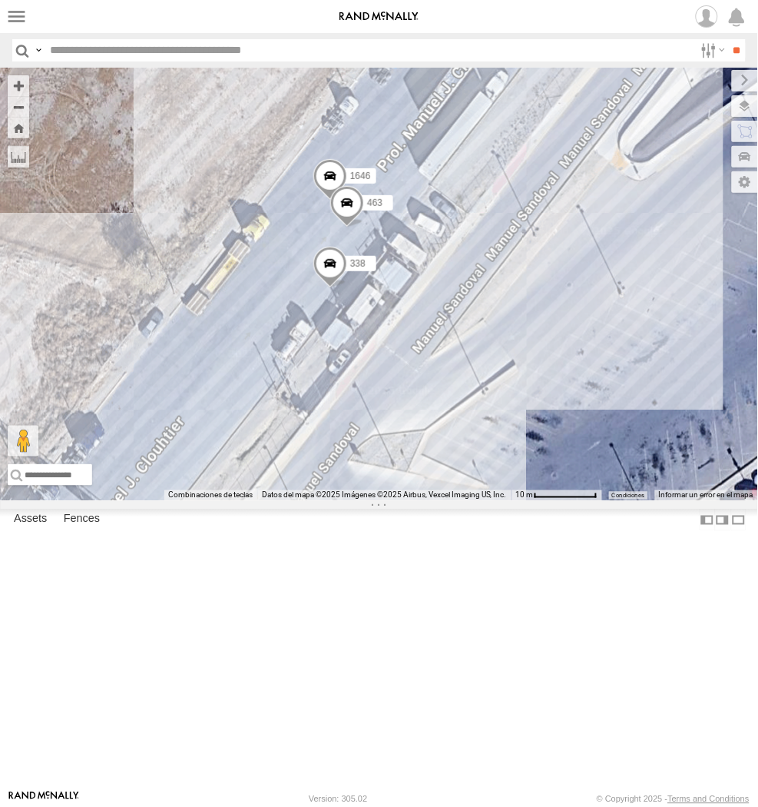
drag, startPoint x: 356, startPoint y: 555, endPoint x: 479, endPoint y: 546, distance: 124.0
click at [479, 501] on div "34851867152C 1646 8623 3952 463 338" at bounding box center [379, 284] width 758 height 433
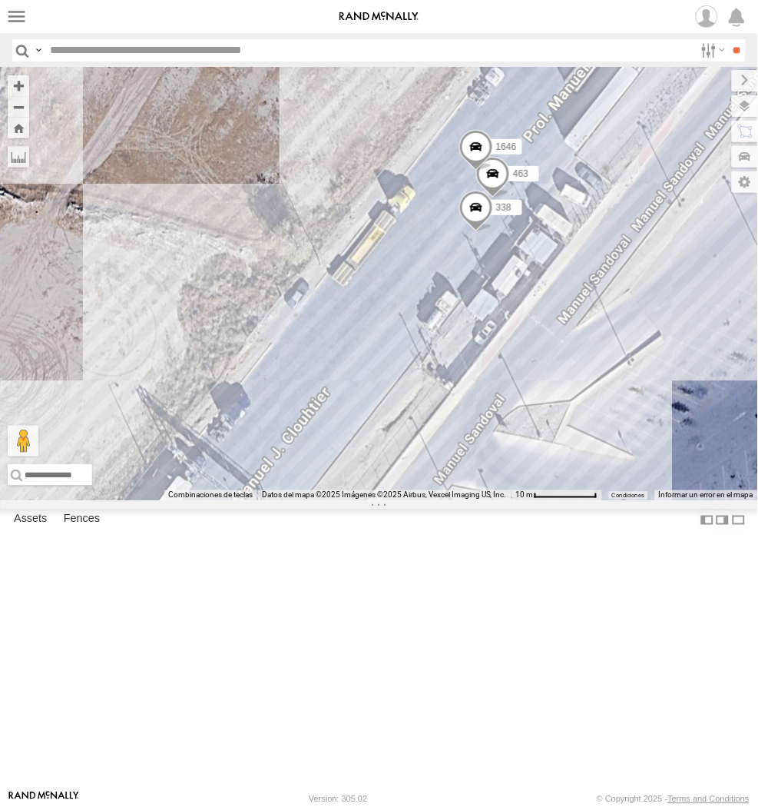
drag, startPoint x: 507, startPoint y: 547, endPoint x: 625, endPoint y: 533, distance: 119.1
click at [625, 501] on div "463 1646 338 8623" at bounding box center [379, 284] width 758 height 433
